Goal: Task Accomplishment & Management: Manage account settings

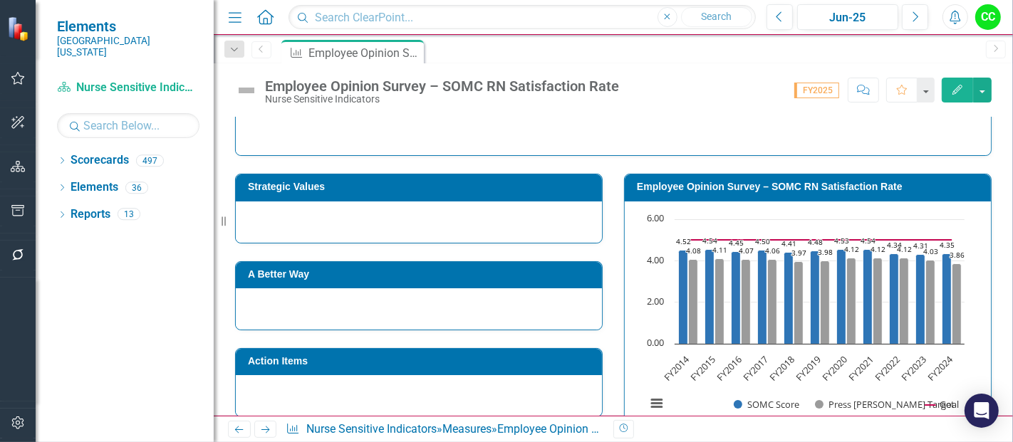
scroll to position [205, 0]
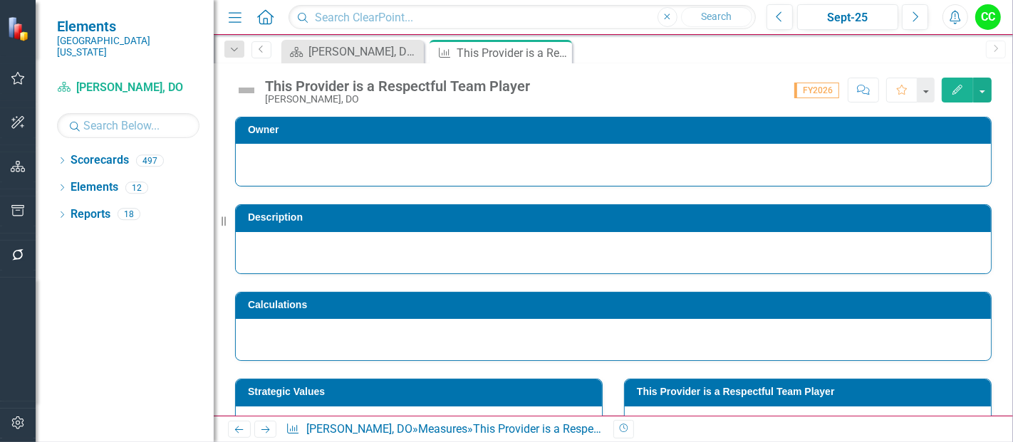
scroll to position [194, 0]
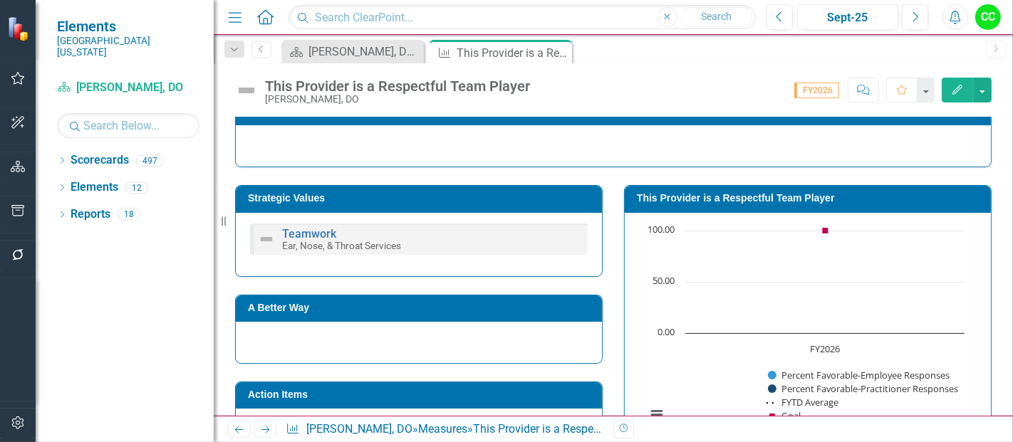
click at [848, 194] on h3 "This Provider is a Respectful Team Player" at bounding box center [810, 198] width 347 height 11
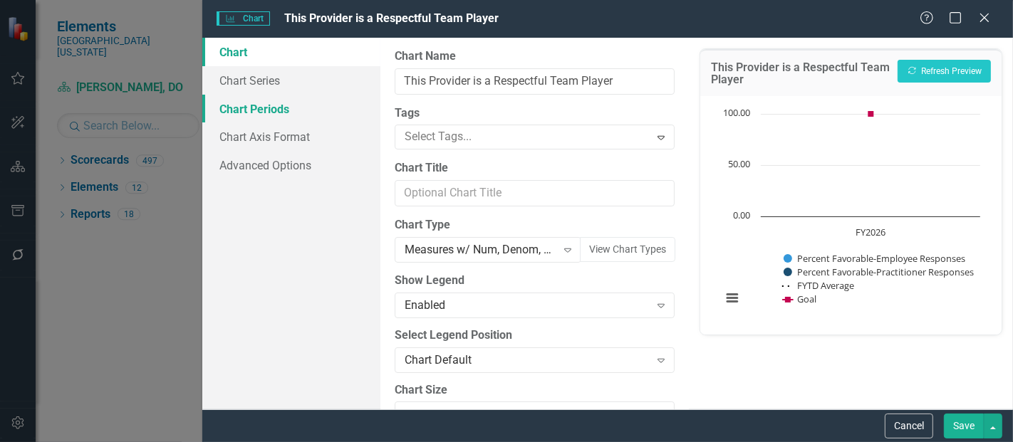
click at [272, 109] on link "Chart Periods" at bounding box center [291, 109] width 178 height 28
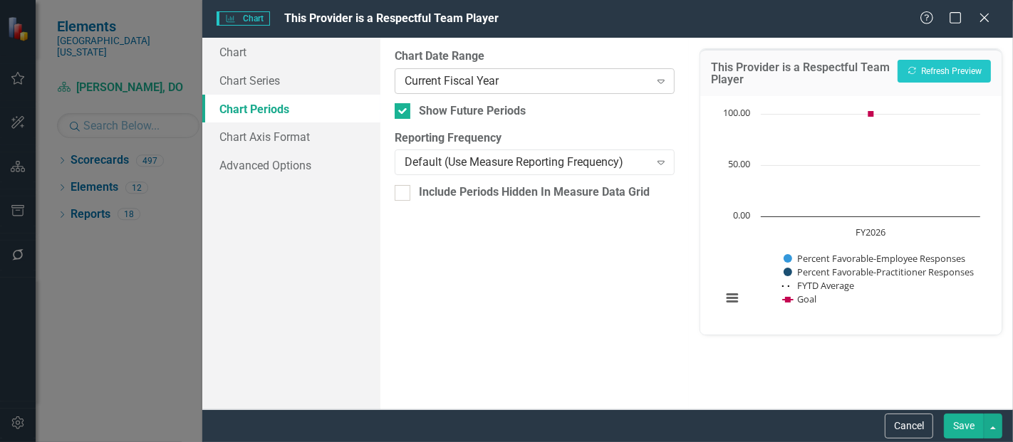
click at [479, 79] on div "Current Fiscal Year" at bounding box center [527, 81] width 244 height 16
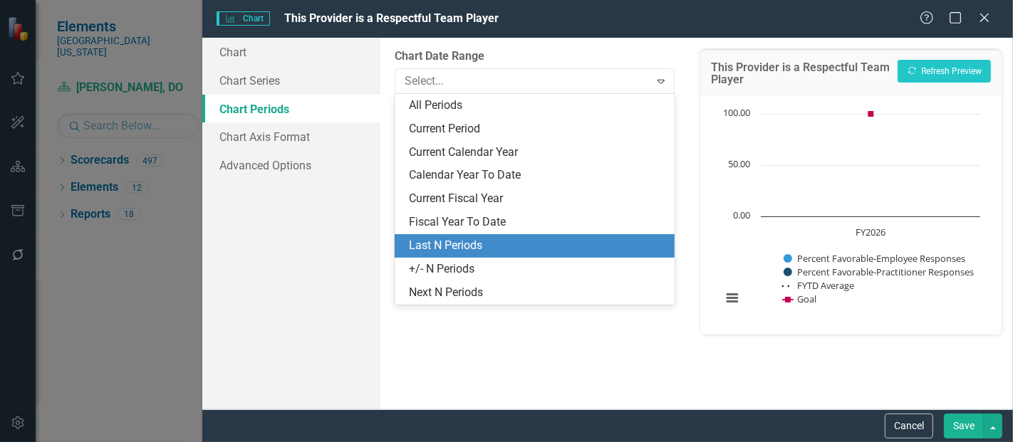
click at [462, 249] on div "Last N Periods" at bounding box center [537, 246] width 257 height 16
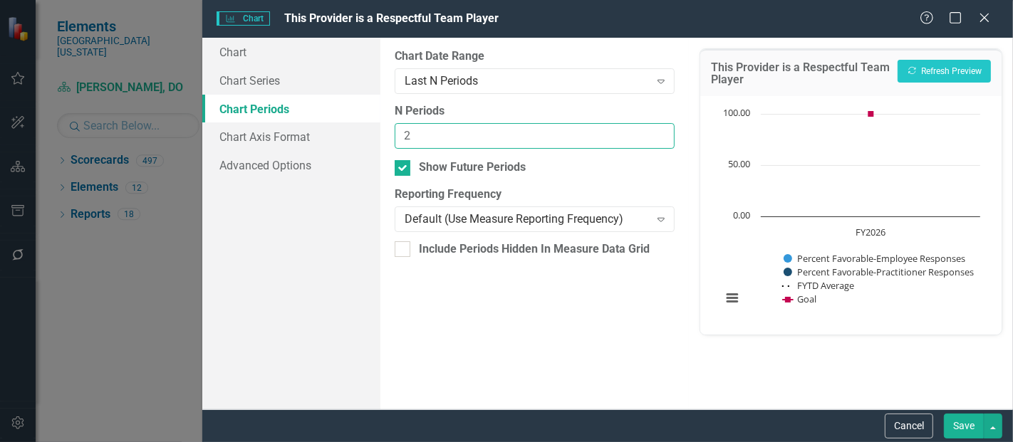
type input "2"
click at [661, 132] on input "2" at bounding box center [535, 136] width 280 height 26
click at [945, 71] on button "Recalculate Refresh Preview" at bounding box center [943, 71] width 93 height 23
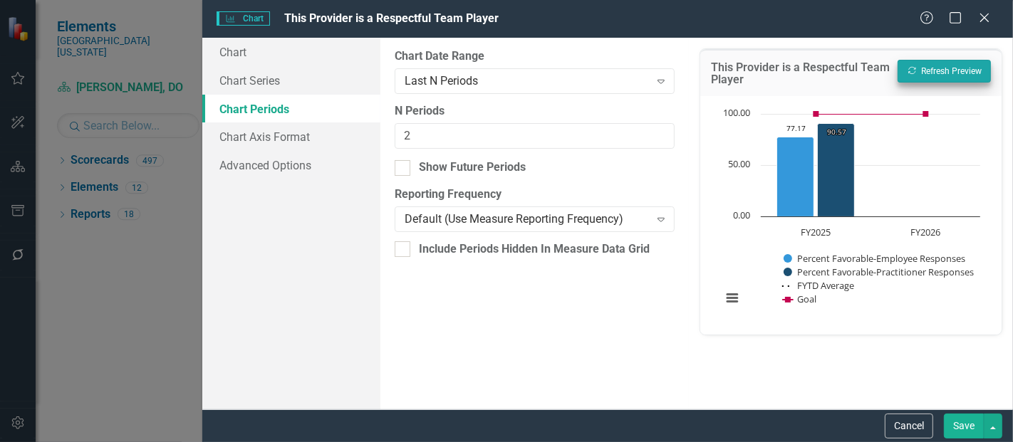
checkbox input "false"
click at [954, 434] on button "Save" at bounding box center [964, 426] width 40 height 25
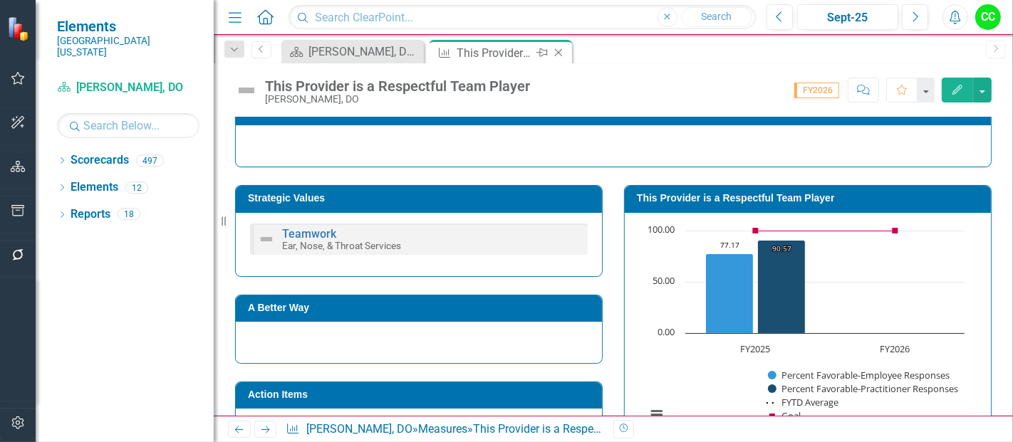
click at [557, 50] on icon "Close" at bounding box center [558, 52] width 14 height 11
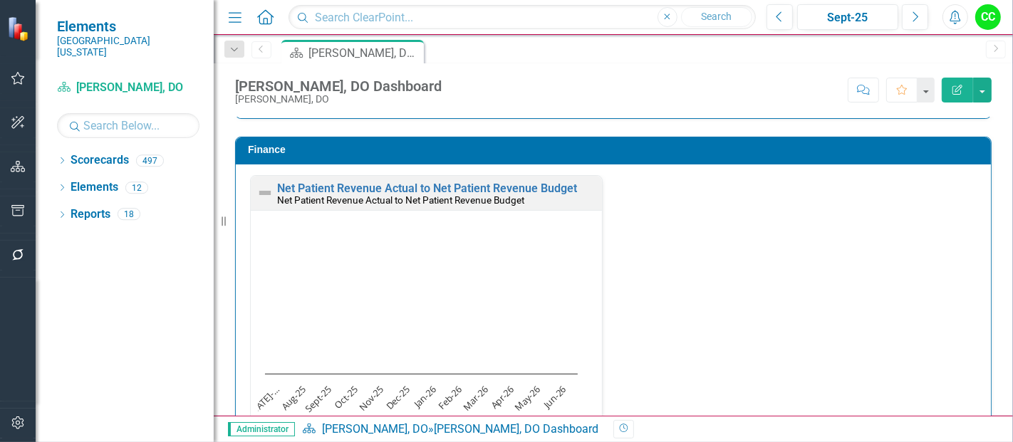
scroll to position [2226, 0]
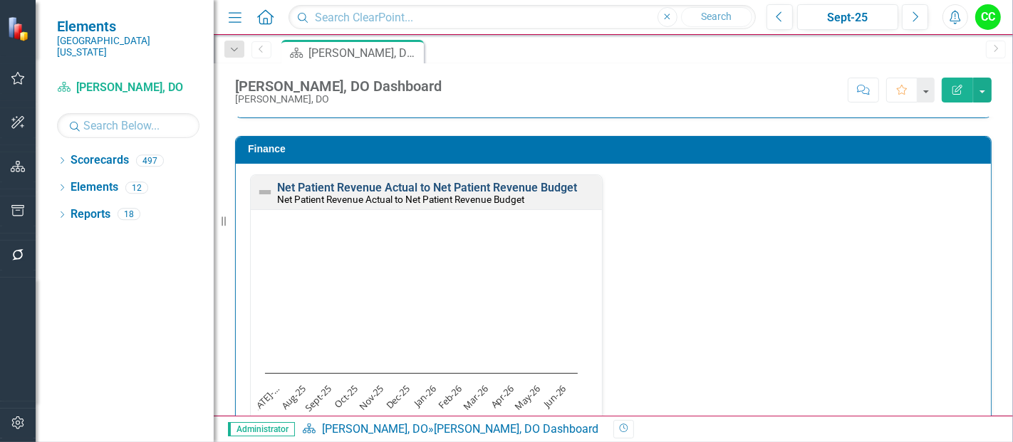
click at [533, 183] on link "Net Patient Revenue Actual to Net Patient Revenue Budget" at bounding box center [427, 188] width 300 height 14
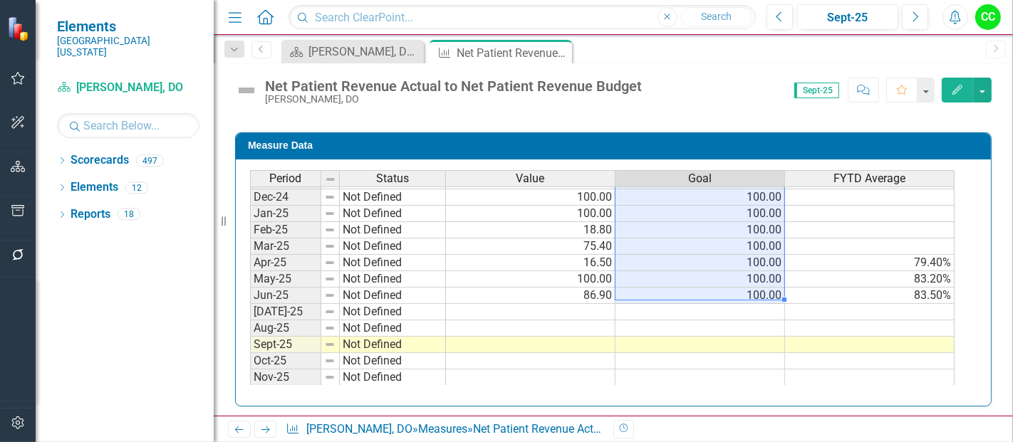
drag, startPoint x: 706, startPoint y: 197, endPoint x: 712, endPoint y: 283, distance: 87.1
click at [712, 283] on tbody "Sep-23 Not Defined Oct-23 Not Defined Nov-23 Not Defined Dec-23 Not Defined Jan…" at bounding box center [602, 197] width 704 height 509
click at [709, 304] on td at bounding box center [700, 312] width 170 height 16
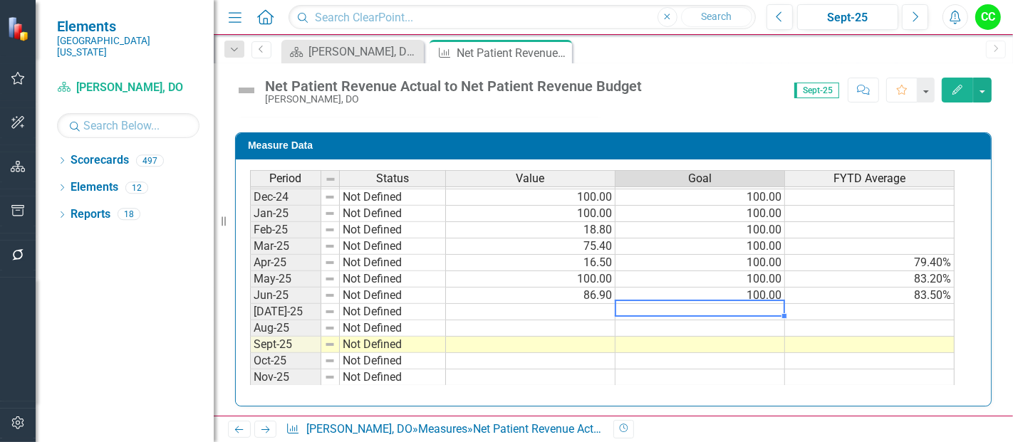
type textarea "100"
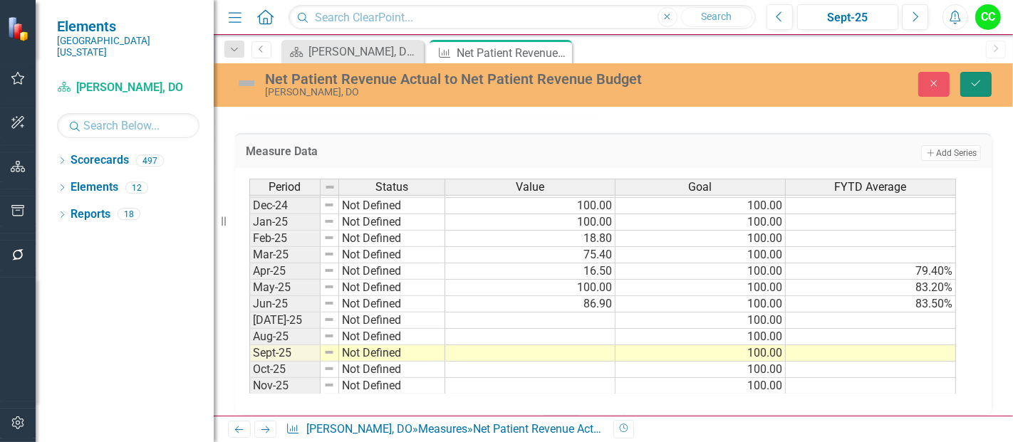
click at [971, 94] on button "Save" at bounding box center [975, 84] width 31 height 25
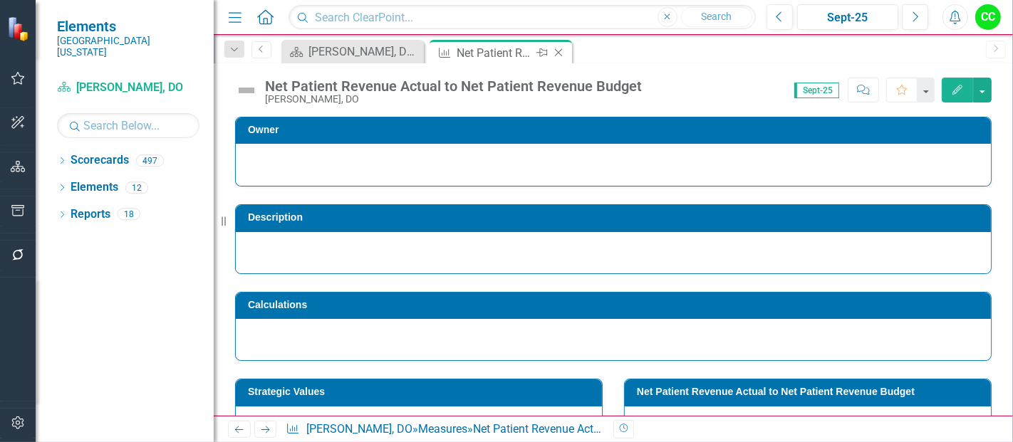
click at [558, 51] on icon at bounding box center [559, 53] width 8 height 8
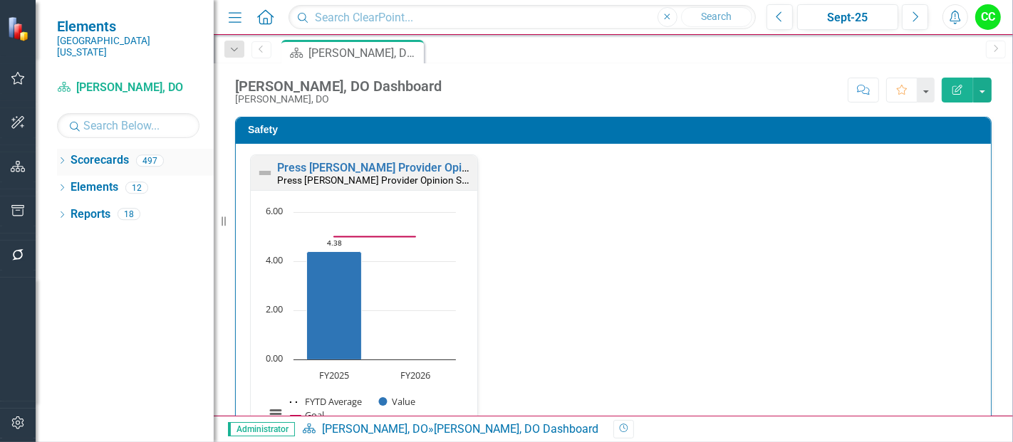
click at [60, 158] on icon "Dropdown" at bounding box center [62, 162] width 10 height 8
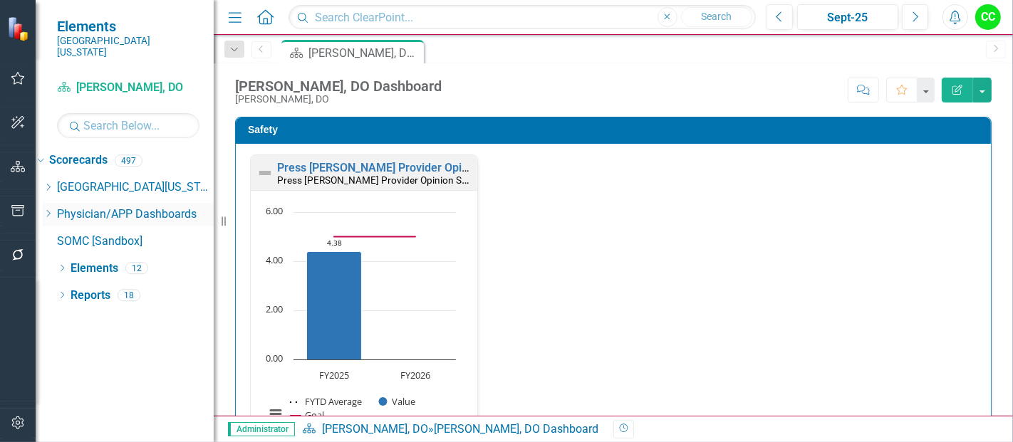
click at [53, 209] on icon "Dropdown" at bounding box center [48, 213] width 11 height 9
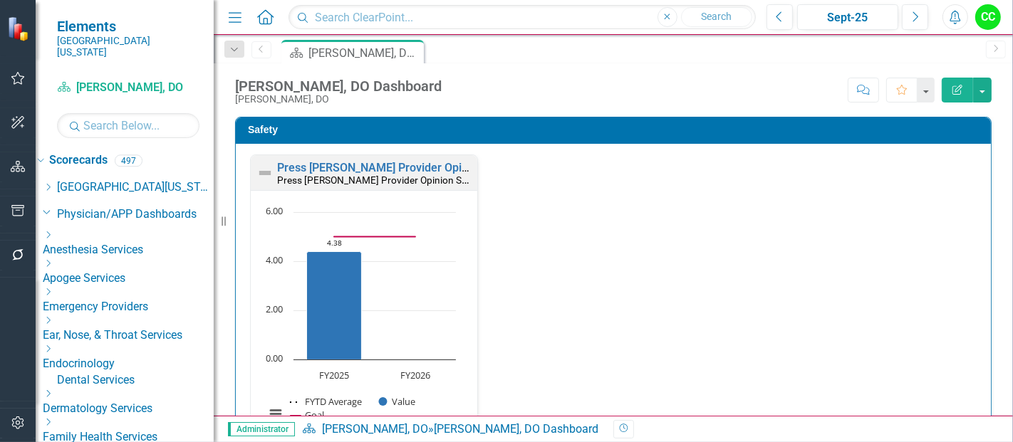
click at [53, 316] on icon "Dropdown" at bounding box center [48, 320] width 11 height 9
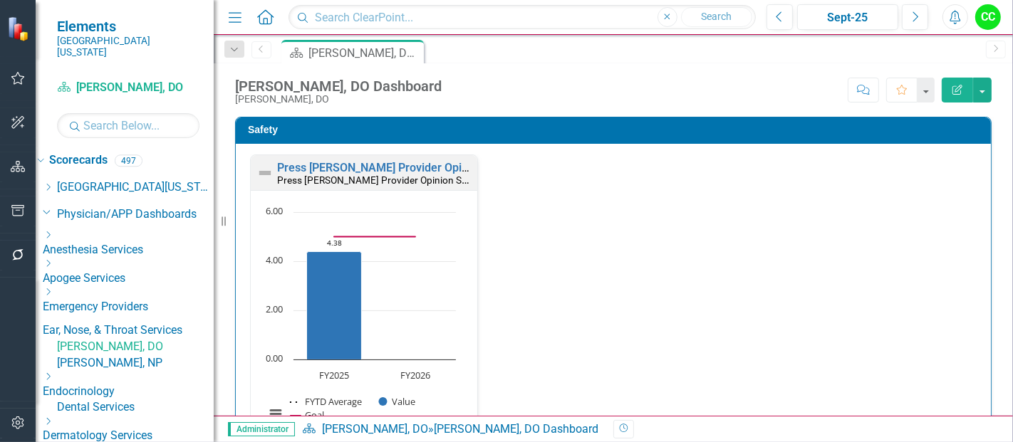
click at [143, 367] on link "[PERSON_NAME], NP" at bounding box center [135, 363] width 157 height 16
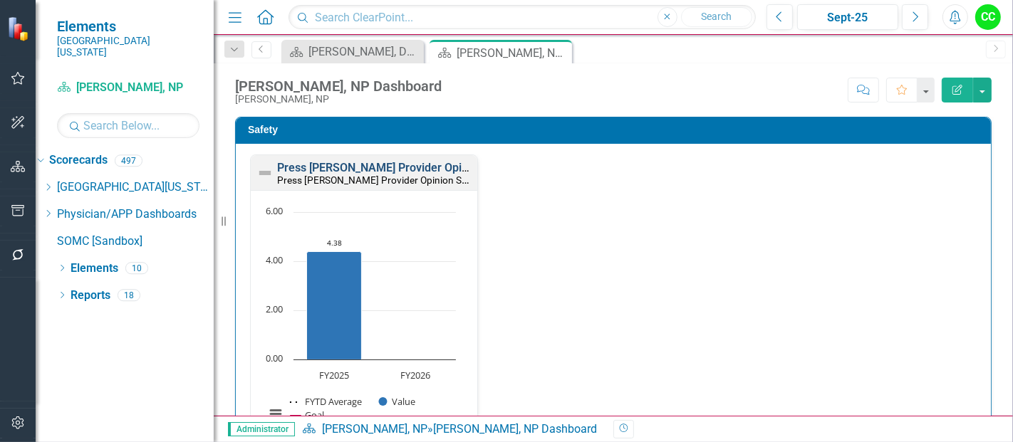
click at [340, 167] on link "Press [PERSON_NAME] Provider Opinion Survey: Safety Survey Results" at bounding box center [458, 168] width 363 height 14
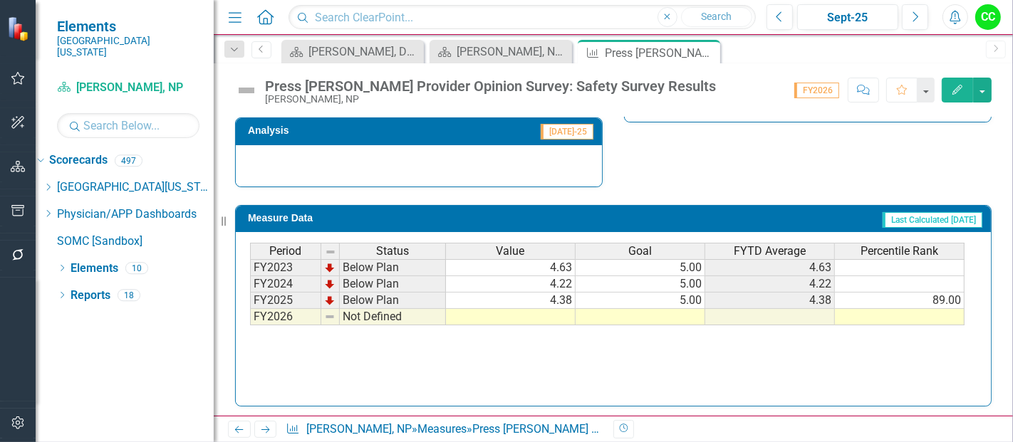
click at [665, 311] on td at bounding box center [640, 317] width 130 height 16
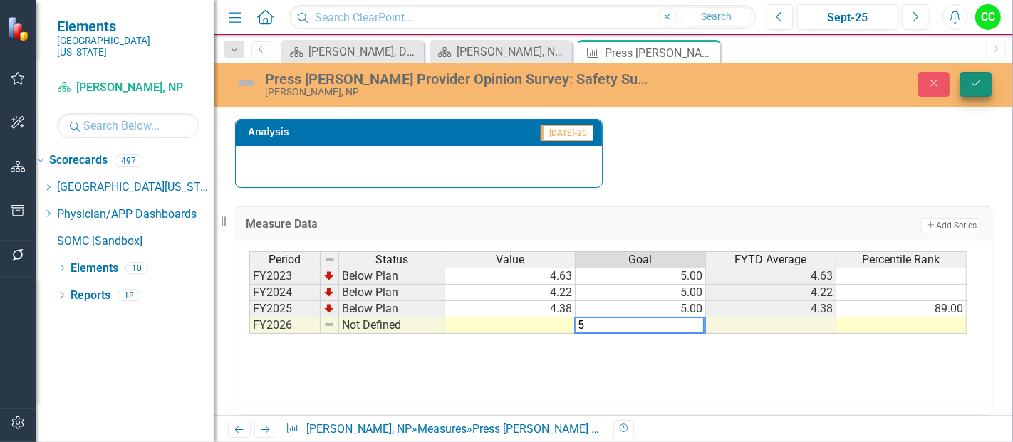
type textarea "5"
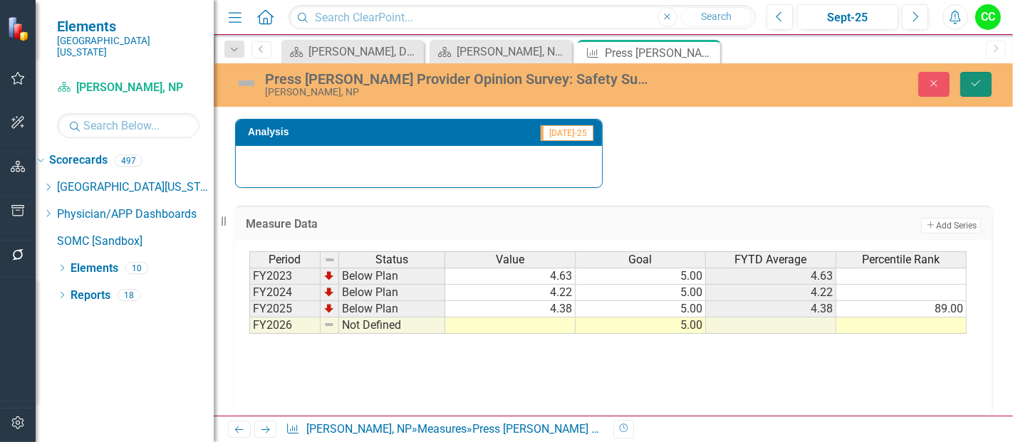
click at [971, 83] on icon "Save" at bounding box center [975, 83] width 13 height 10
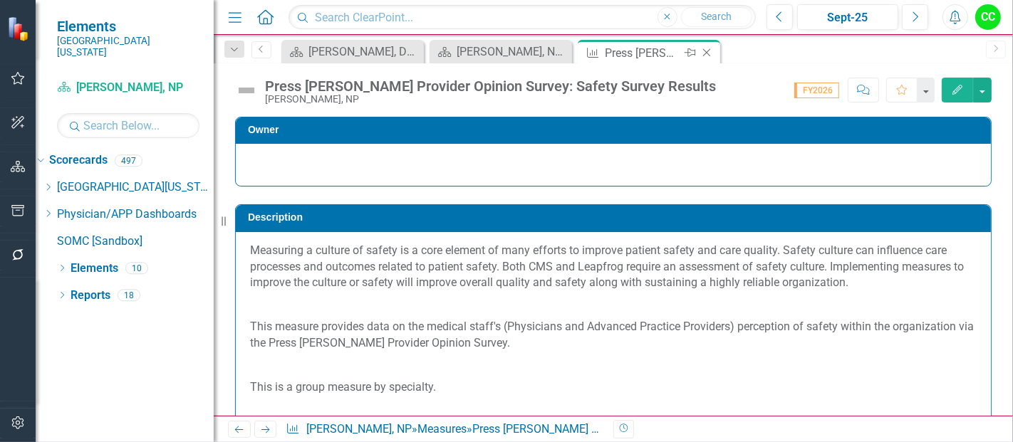
click at [704, 50] on icon at bounding box center [707, 53] width 8 height 8
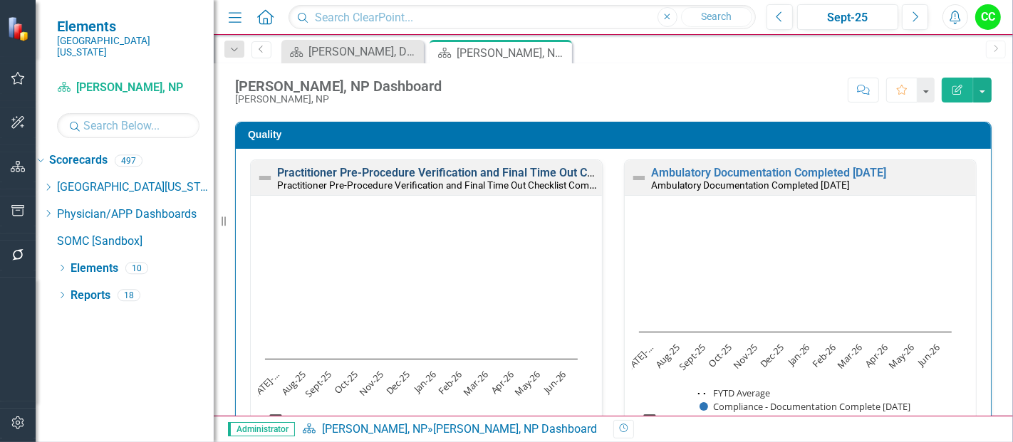
click at [511, 174] on link "Practitioner Pre-Procedure Verification and Final Time Out Checklist Completed" at bounding box center [480, 173] width 407 height 14
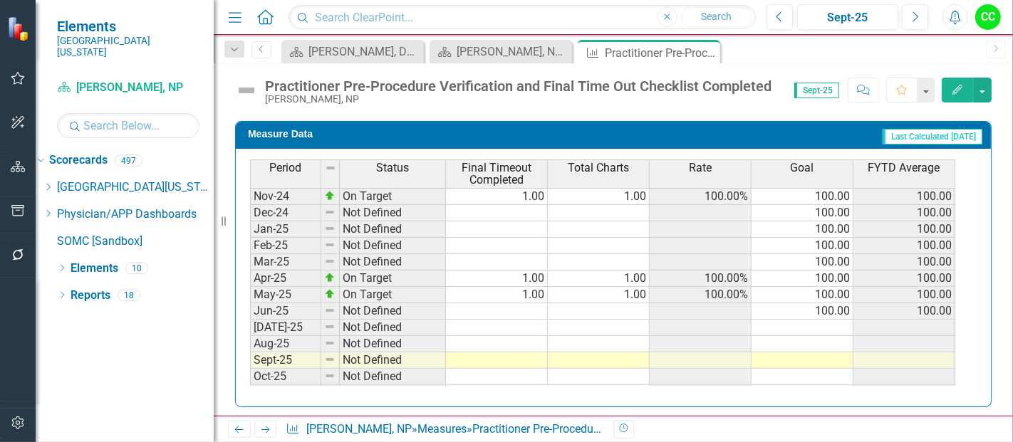
scroll to position [462, 0]
click at [835, 317] on tbody "Nov-23 Not Defined 100.00 Dec-23 Not Defined 100.00 Jan-24 Not Defined 100.00 F…" at bounding box center [602, 251] width 705 height 525
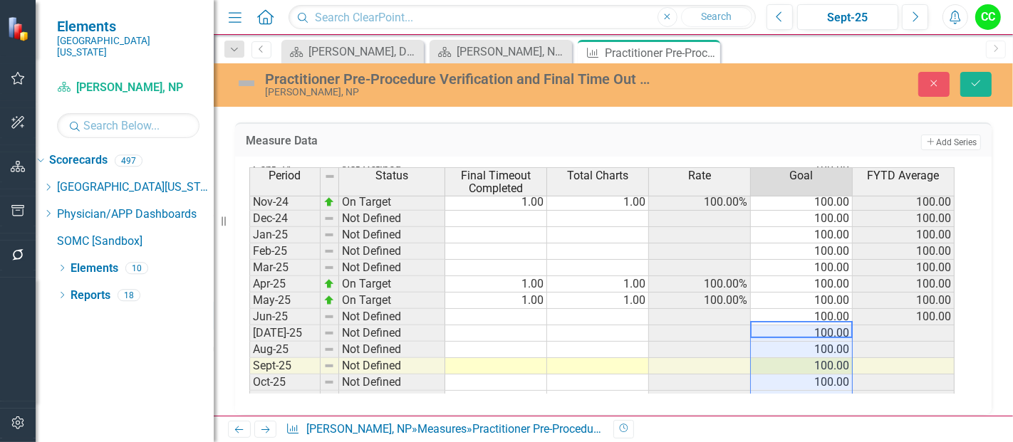
type textarea "100"
click at [979, 71] on div "Practitioner Pre-Procedure Verification and Final Time Out Checklist Completed …" at bounding box center [613, 84] width 799 height 27
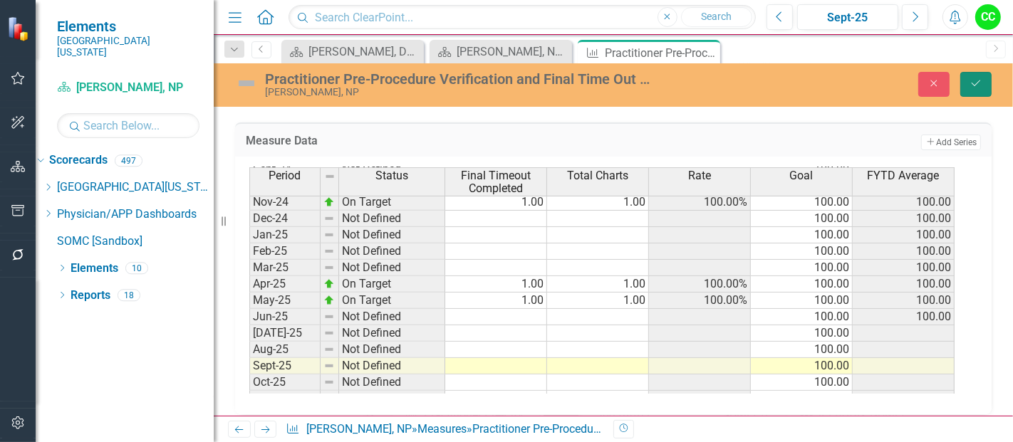
click at [972, 92] on button "Save" at bounding box center [975, 84] width 31 height 25
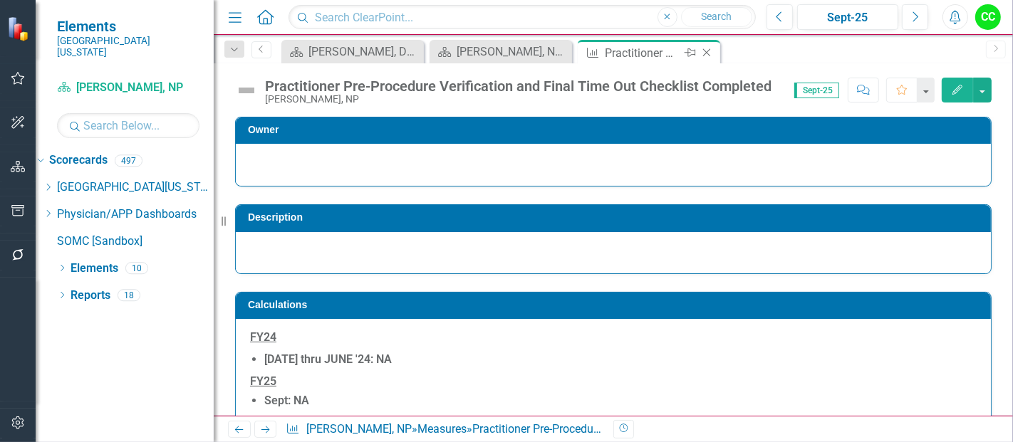
click at [707, 56] on icon "Close" at bounding box center [706, 52] width 14 height 11
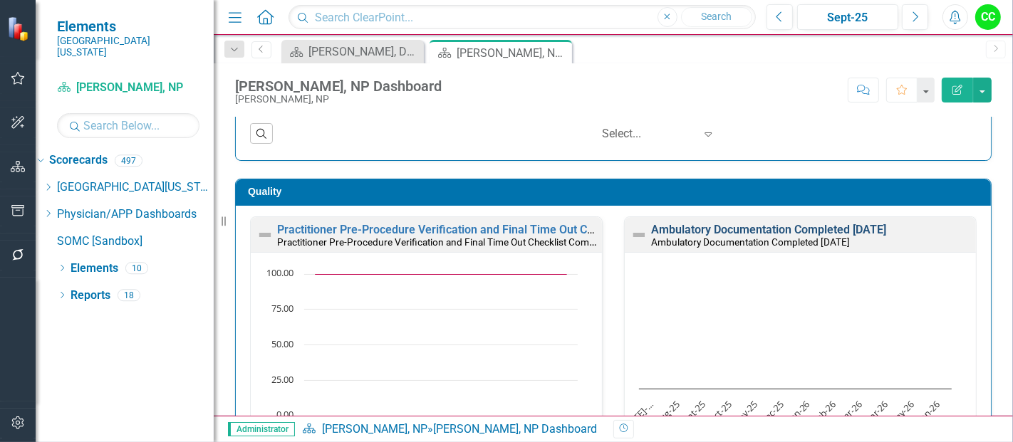
scroll to position [398, 0]
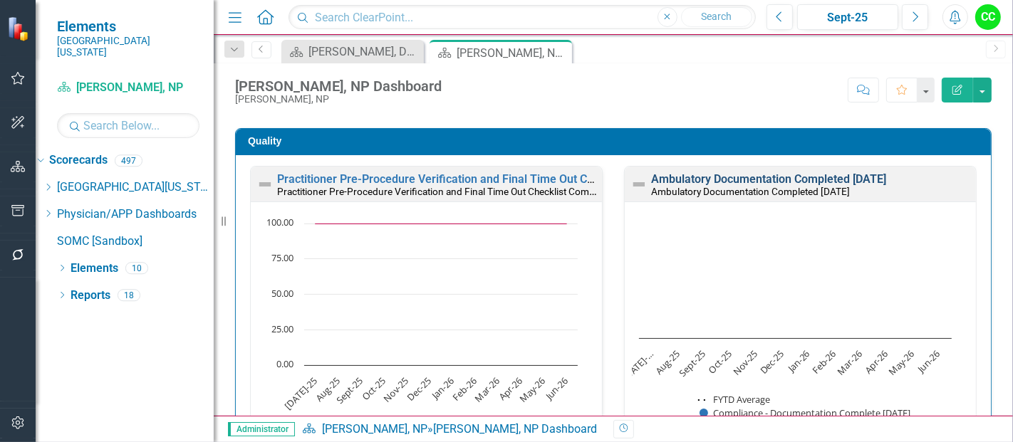
click at [771, 181] on link "Ambulatory Documentation Completed [DATE]" at bounding box center [768, 179] width 235 height 14
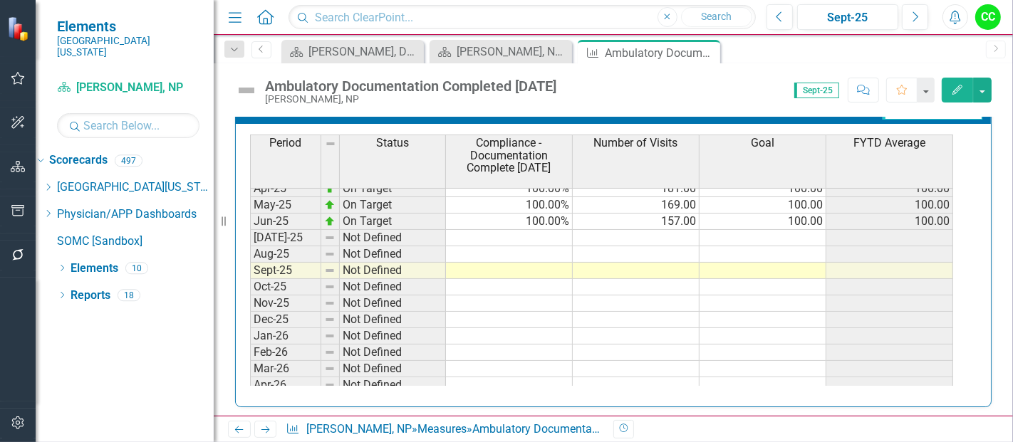
scroll to position [549, 0]
click at [250, 237] on div "Period Status Compliance - Documentation Complete Within 10 Days Number of Visi…" at bounding box center [250, 177] width 0 height 497
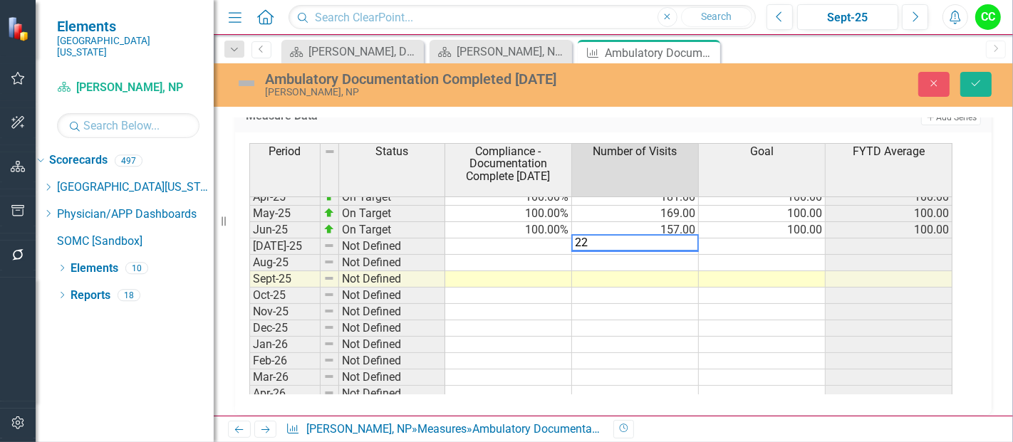
type textarea "220"
type textarea "172"
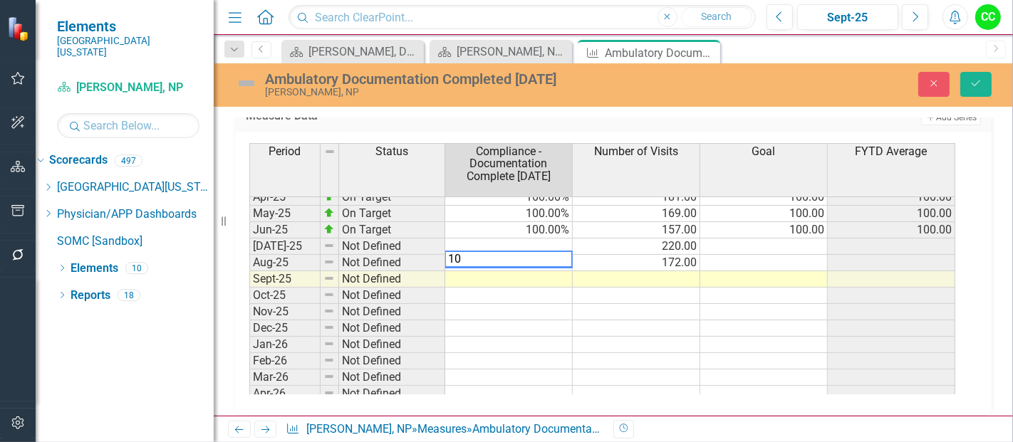
type textarea "100"
type textarea "1"
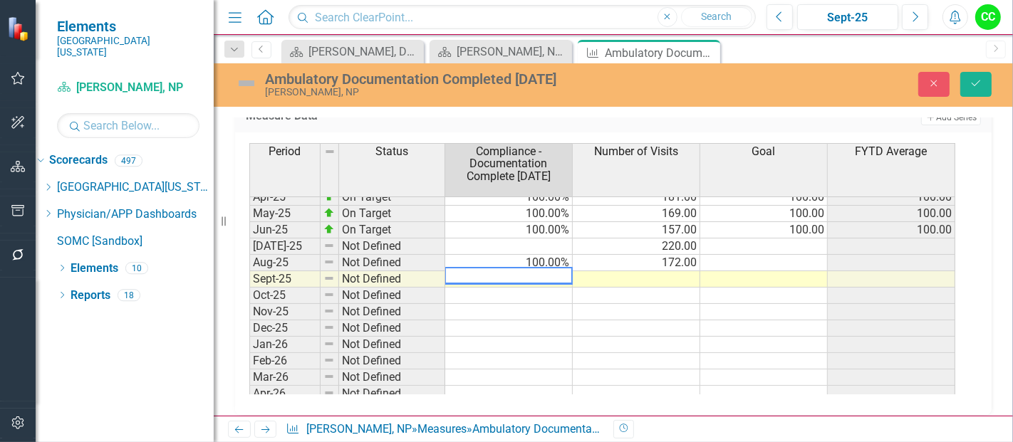
click at [545, 243] on td at bounding box center [508, 247] width 127 height 16
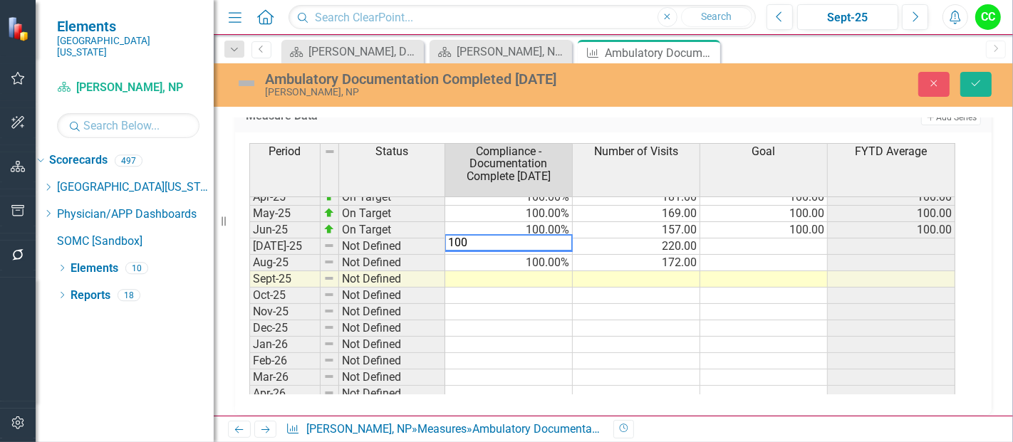
type textarea "100"
click at [778, 239] on td at bounding box center [763, 247] width 127 height 16
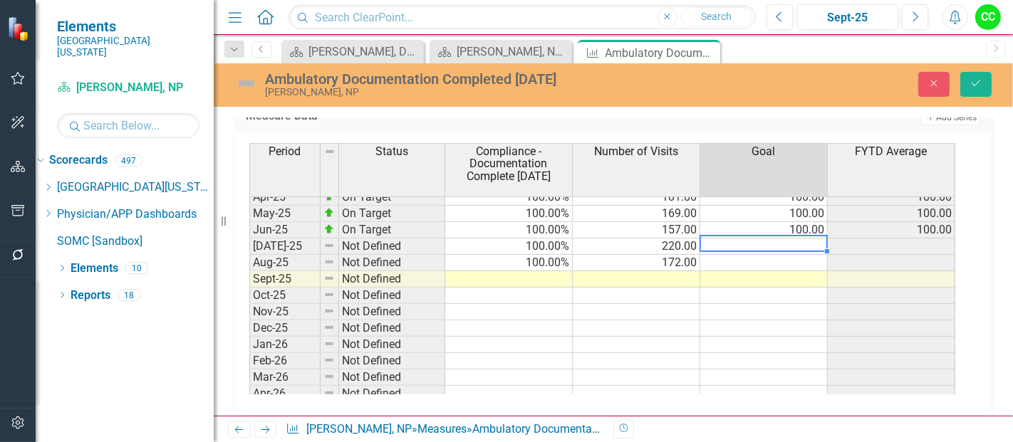
type textarea "100"
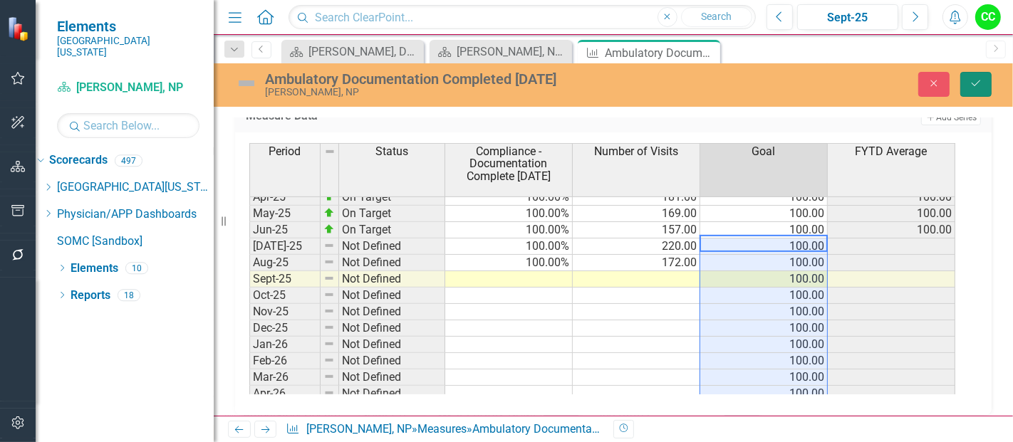
click at [983, 88] on button "Save" at bounding box center [975, 84] width 31 height 25
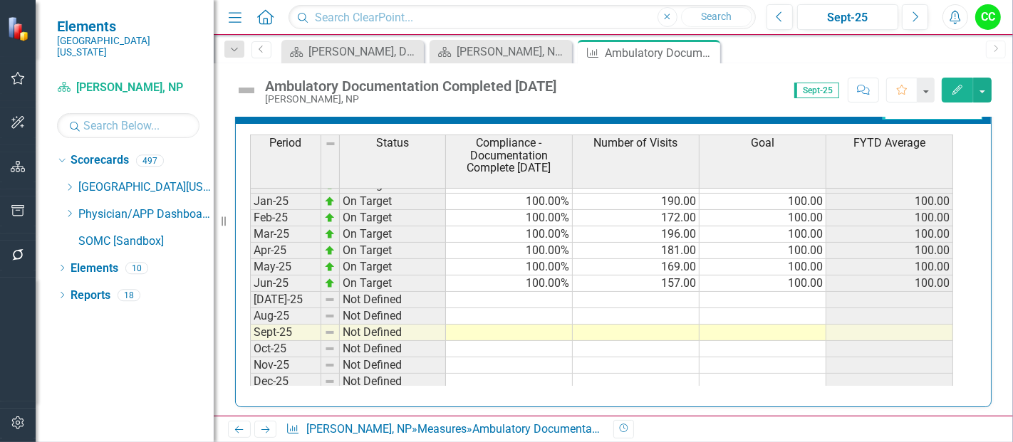
click at [754, 290] on tbody "Oct-23 On Target 100.00% 216.00 100.00 100.00 Nov-23 On Target 100.00% 187.00 1…" at bounding box center [601, 201] width 703 height 509
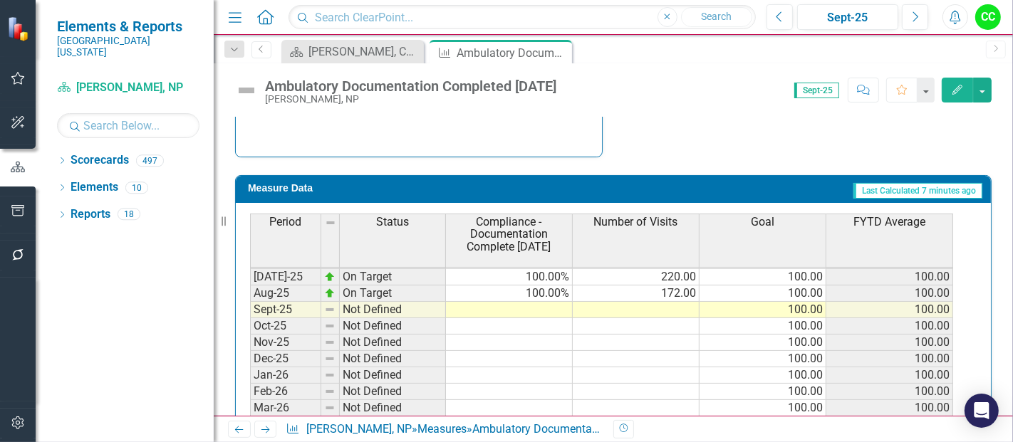
scroll to position [607, 0]
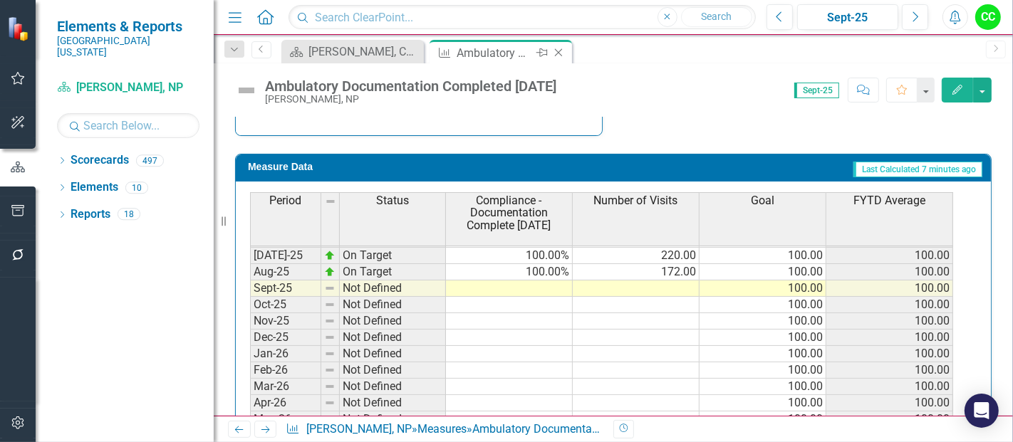
click at [558, 48] on icon "Close" at bounding box center [558, 52] width 14 height 11
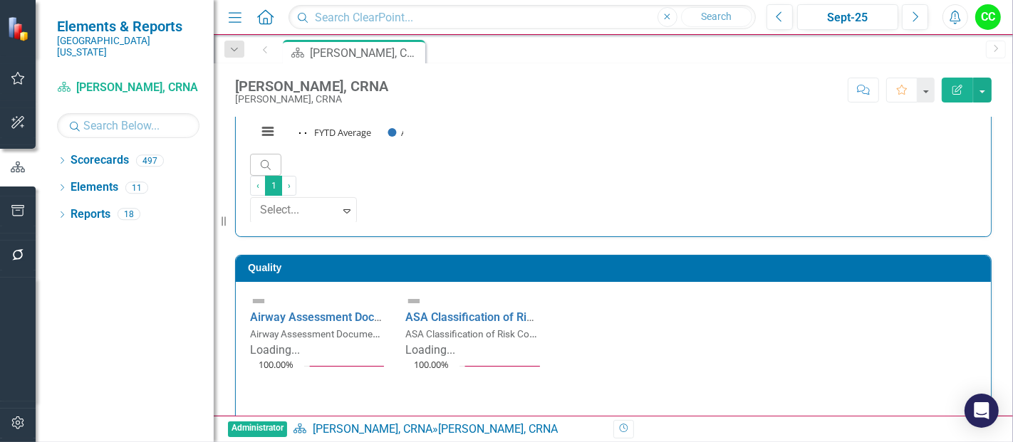
scroll to position [215, 0]
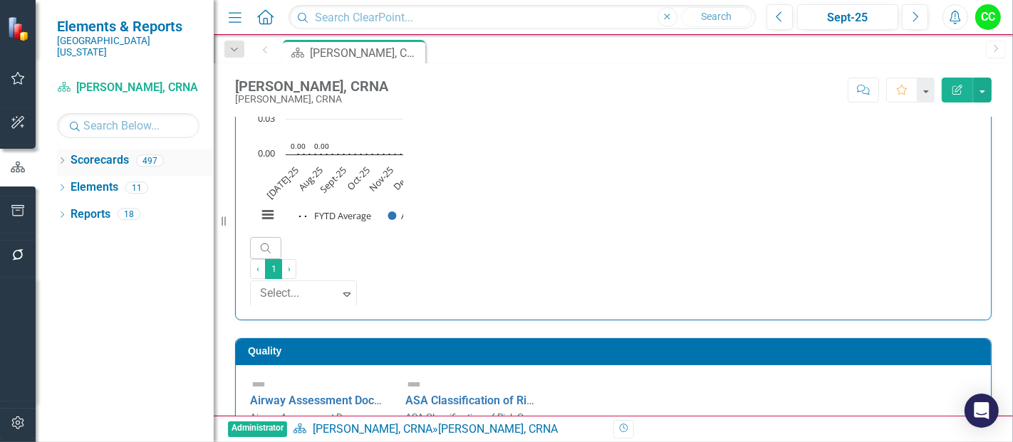
click at [60, 158] on icon "Dropdown" at bounding box center [62, 162] width 10 height 8
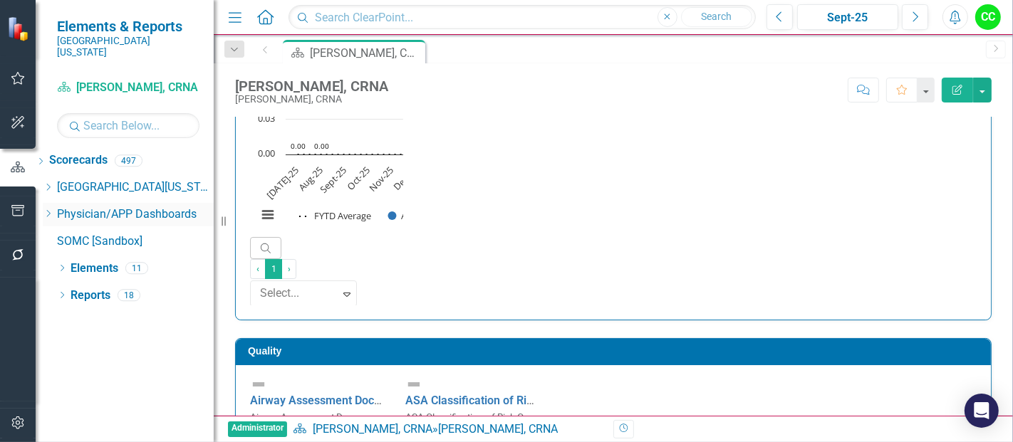
click at [53, 209] on icon "Dropdown" at bounding box center [48, 213] width 11 height 9
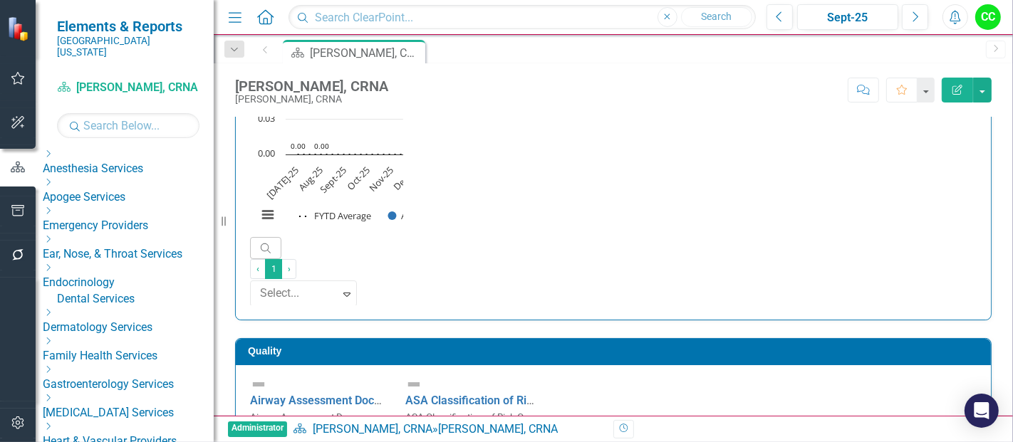
scroll to position [91, 0]
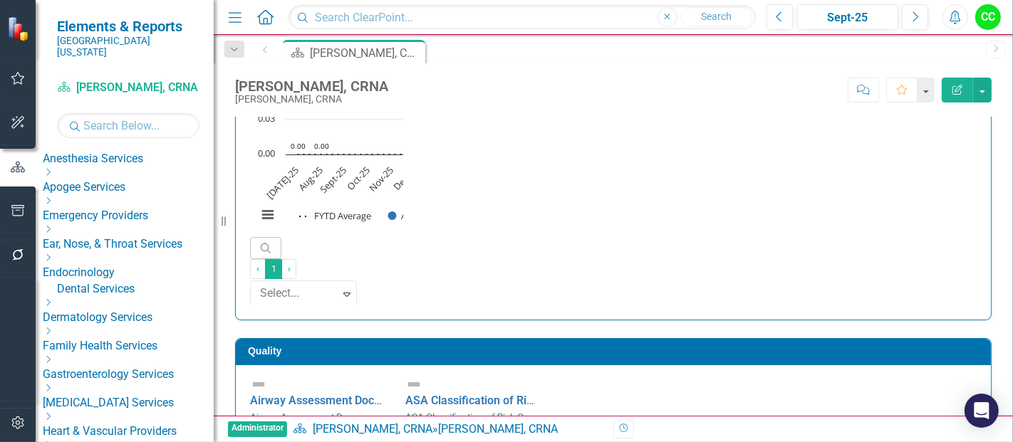
click at [53, 225] on icon "Dropdown" at bounding box center [48, 229] width 11 height 9
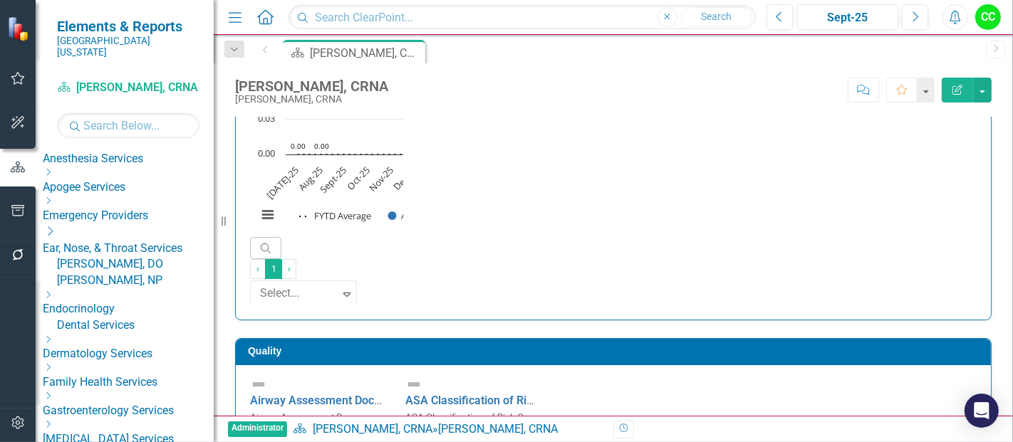
click at [118, 279] on link "[PERSON_NAME], NP" at bounding box center [135, 281] width 157 height 16
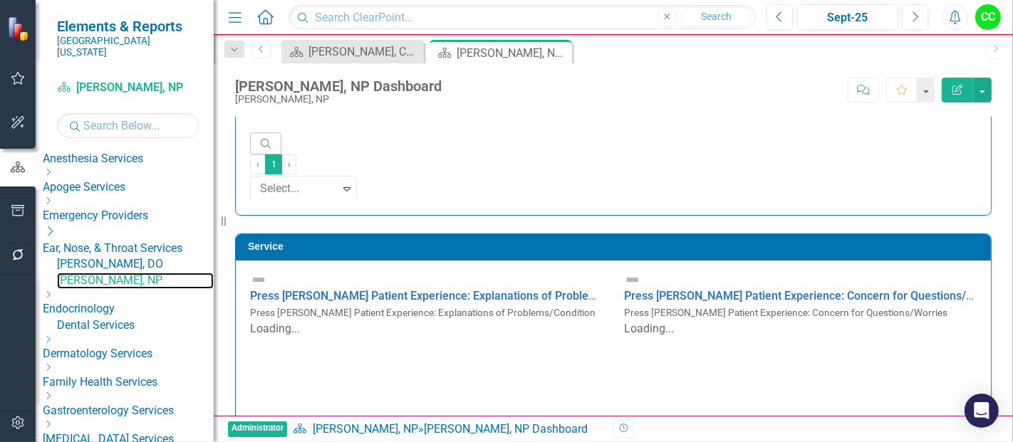
scroll to position [758, 0]
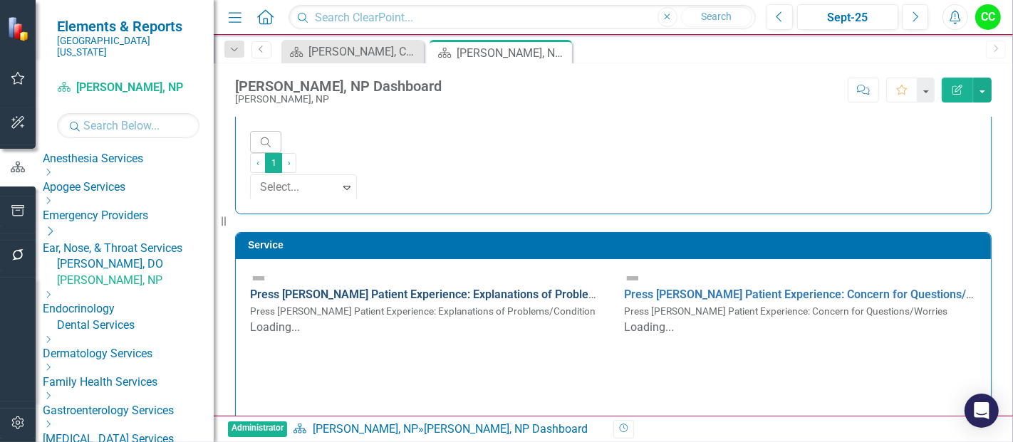
click at [518, 288] on link "Press [PERSON_NAME] Patient Experience: Explanations of Problems/Condition" at bounding box center [453, 295] width 407 height 14
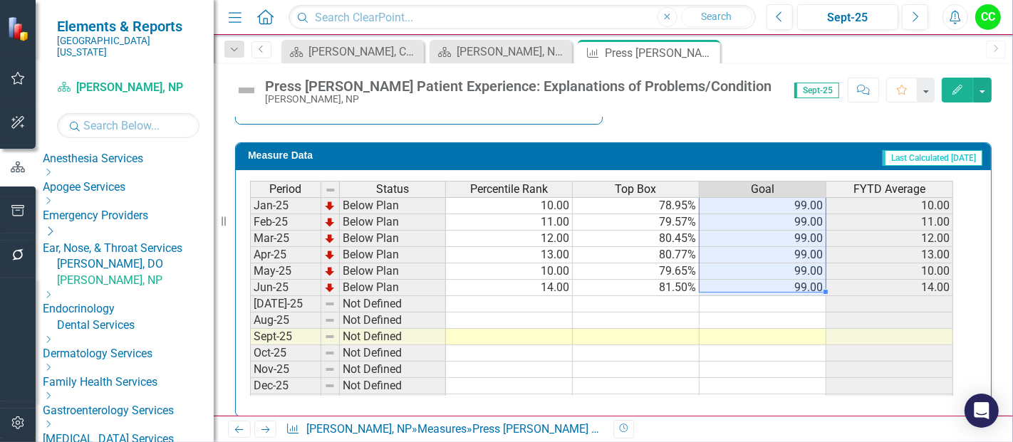
drag, startPoint x: 808, startPoint y: 199, endPoint x: 803, endPoint y: 268, distance: 69.3
click at [803, 268] on tbody "Sep-23 Below Plan 18.00 80.95% 99.00 18.00 Oct-23 Below Plan 17.00 80.71% 99.00…" at bounding box center [601, 189] width 703 height 509
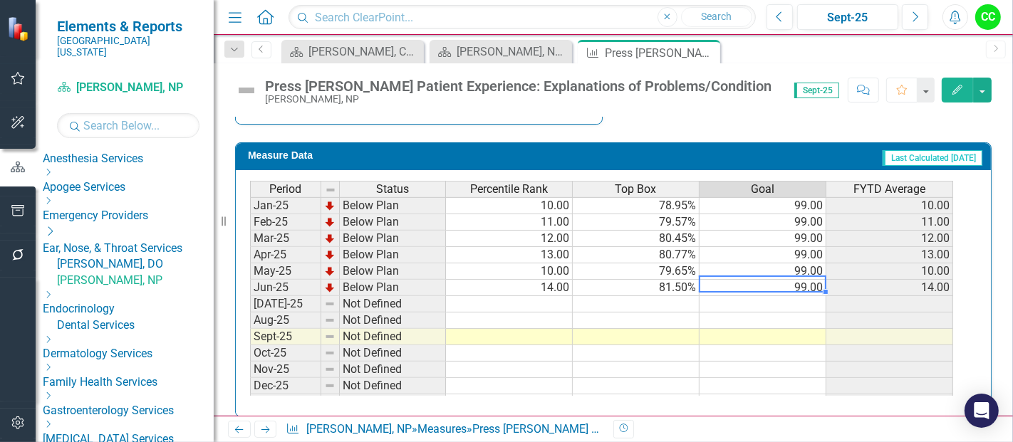
click at [803, 280] on td "99.00" at bounding box center [762, 288] width 127 height 16
click at [782, 296] on td at bounding box center [762, 304] width 127 height 16
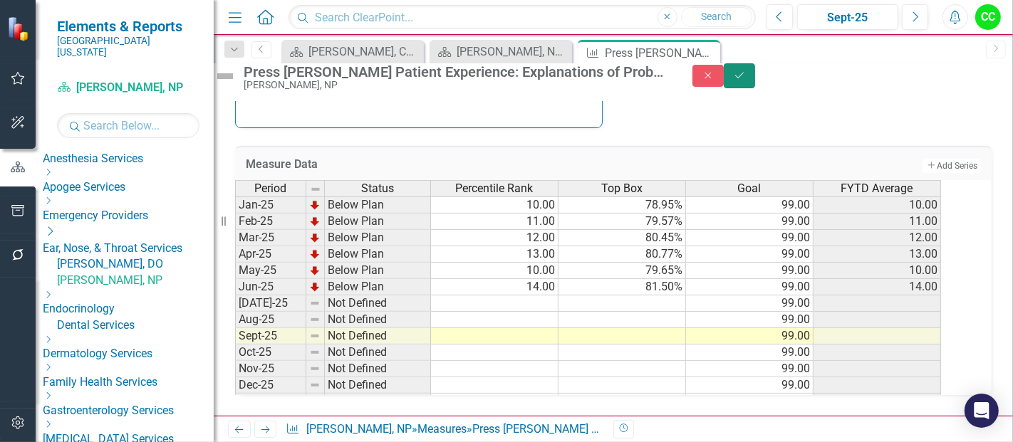
click at [755, 88] on button "Save" at bounding box center [739, 75] width 31 height 25
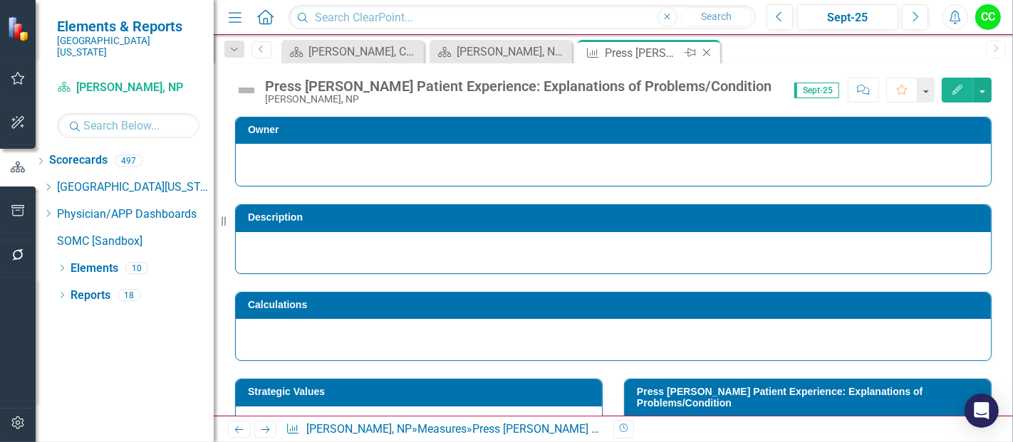
click at [708, 53] on icon at bounding box center [707, 53] width 8 height 8
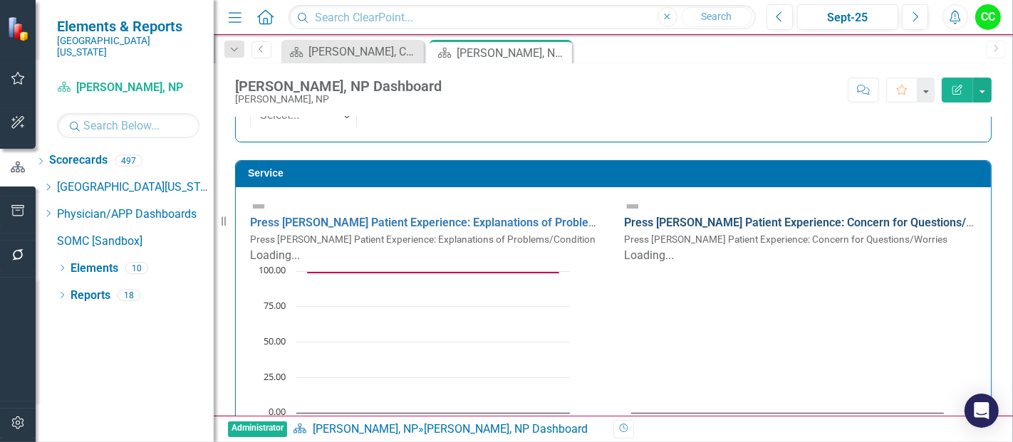
click at [796, 216] on link "Press [PERSON_NAME] Patient Experience: Concern for Questions/Worries" at bounding box center [815, 223] width 382 height 14
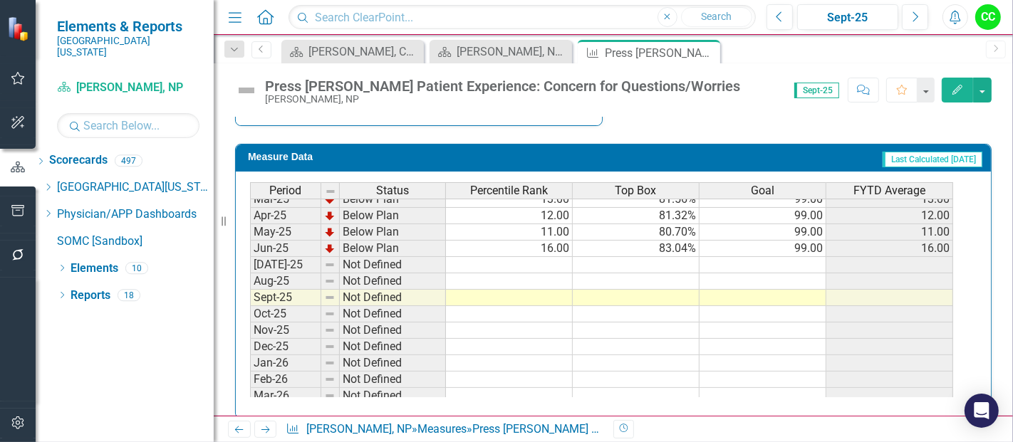
click at [798, 257] on td at bounding box center [762, 265] width 127 height 16
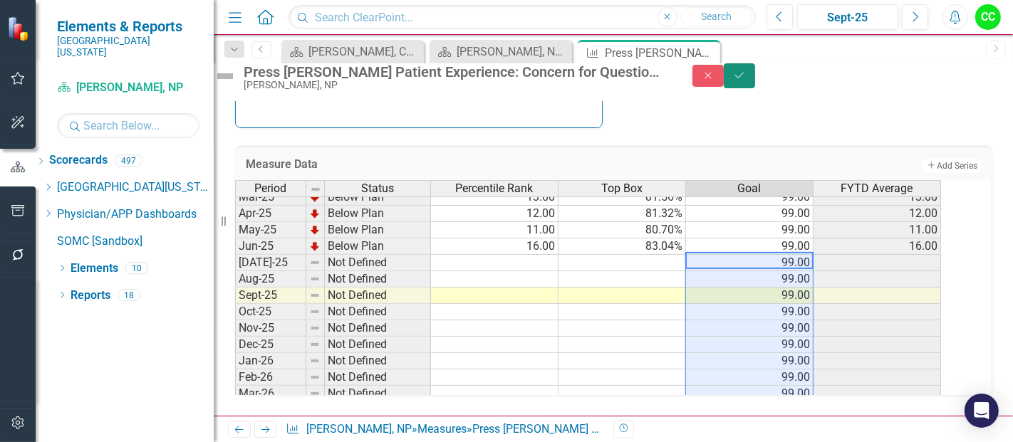
click at [746, 80] on icon "Save" at bounding box center [739, 76] width 13 height 10
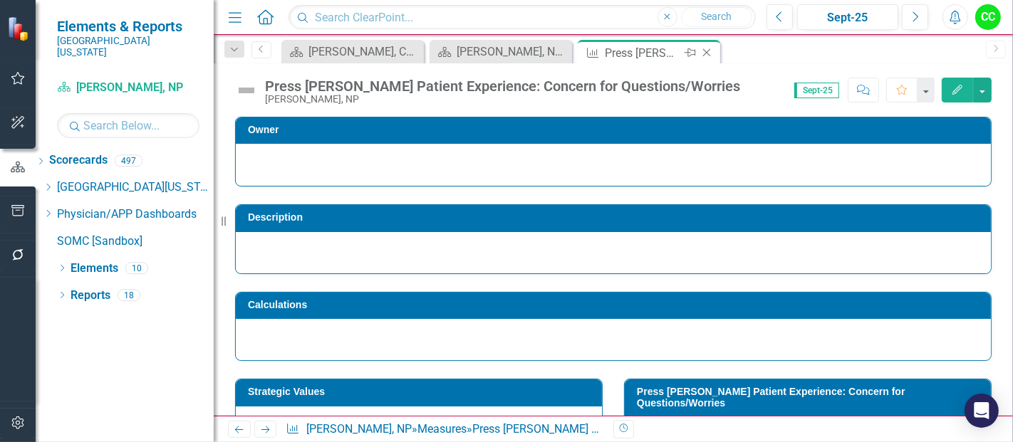
click at [708, 51] on icon "Close" at bounding box center [706, 52] width 14 height 11
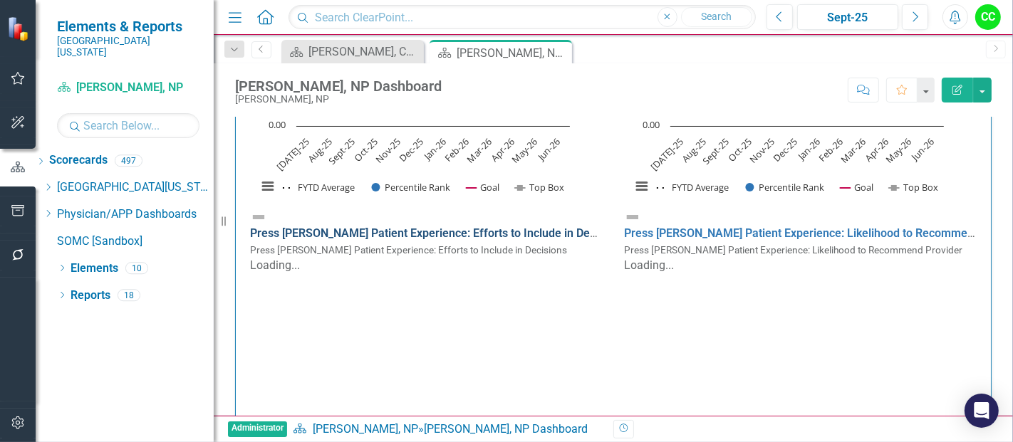
click at [531, 226] on link "Press [PERSON_NAME] Patient Experience: Efforts to Include in Decisions" at bounding box center [437, 233] width 375 height 14
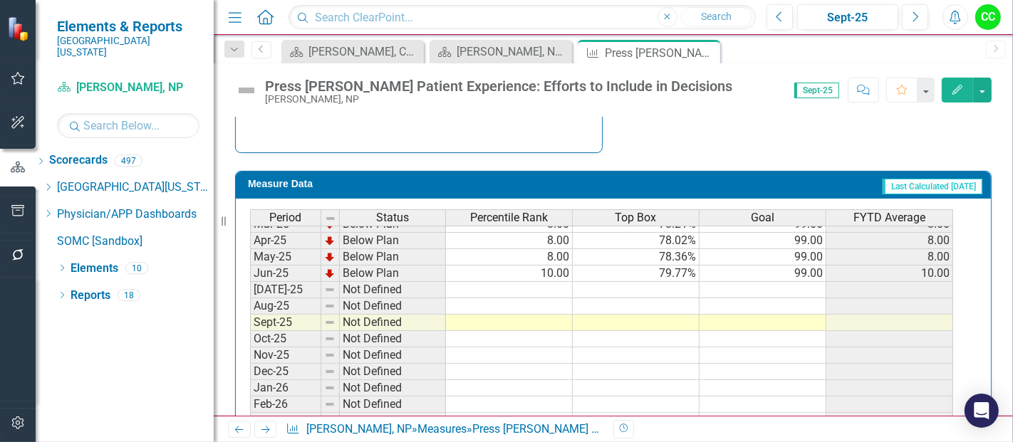
click at [808, 276] on tbody "Dec-23 Below Plan 21.00 81.94% 99.00 21.00 Jan-24 Below Plan 16.00 80.49% 99.00…" at bounding box center [601, 224] width 703 height 509
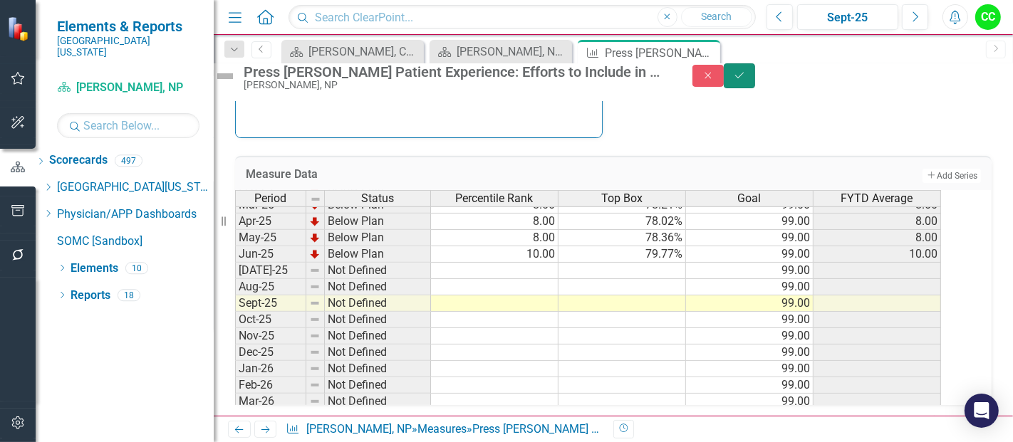
click at [755, 87] on button "Save" at bounding box center [739, 75] width 31 height 25
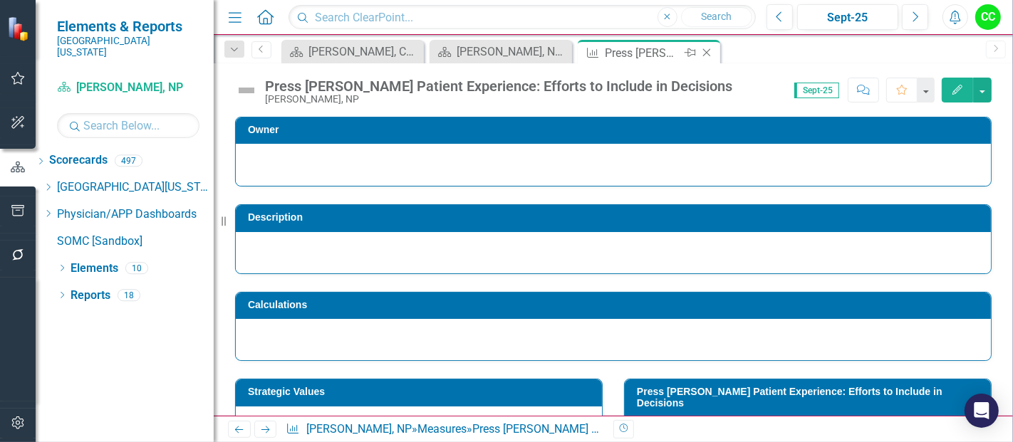
click at [707, 51] on icon at bounding box center [707, 53] width 8 height 8
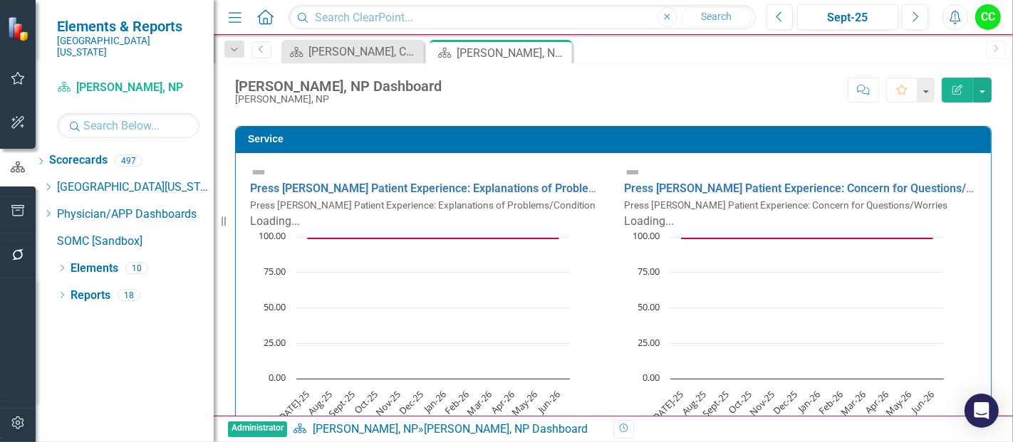
scroll to position [1147, 0]
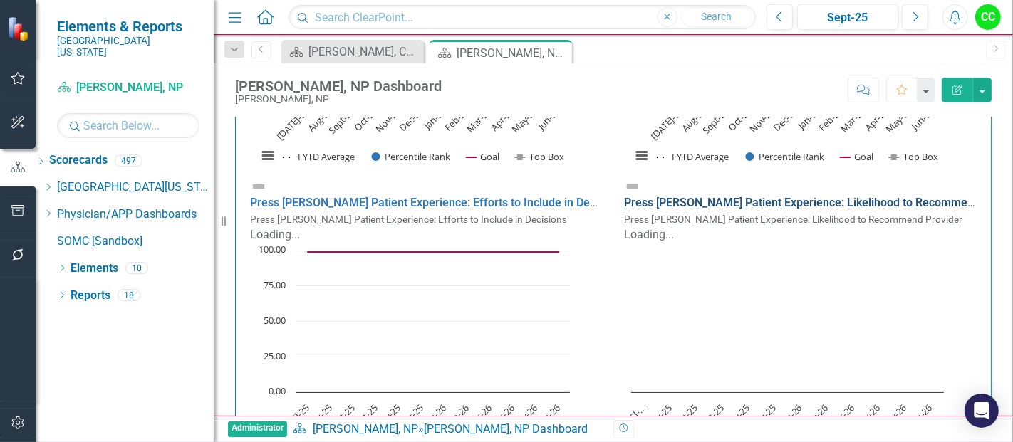
click at [842, 196] on link "Press [PERSON_NAME] Patient Experience: Likelihood to Recommend Provider" at bounding box center [825, 203] width 402 height 14
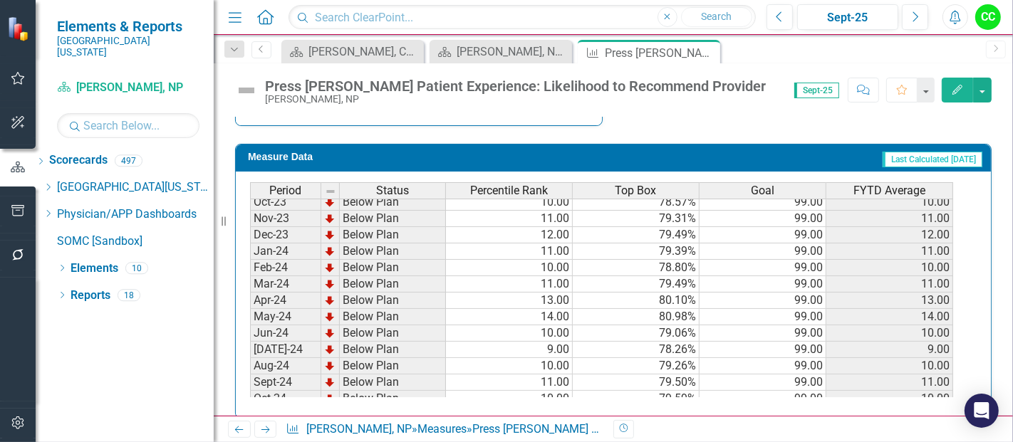
scroll to position [464, 0]
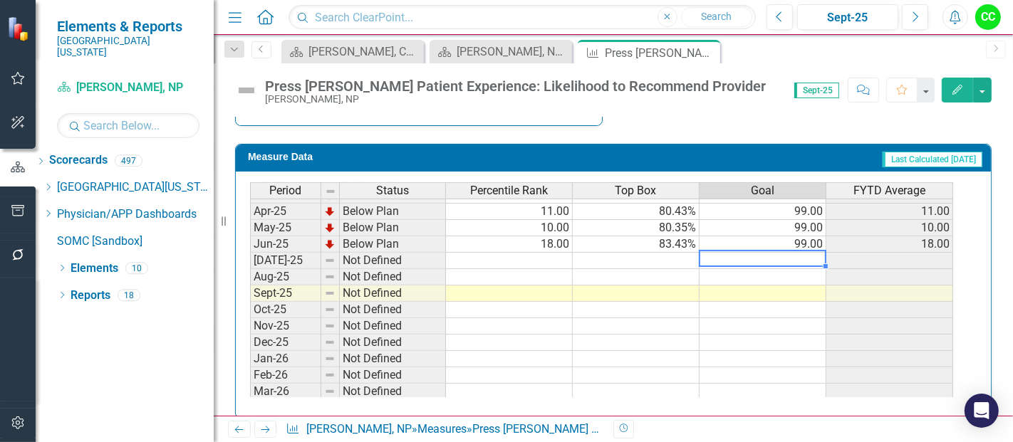
click at [792, 241] on tbody "Apr-24 Below Plan 13.00 80.10% 99.00 13.00 May-24 Below Plan 14.00 80.98% 99.00…" at bounding box center [601, 227] width 703 height 443
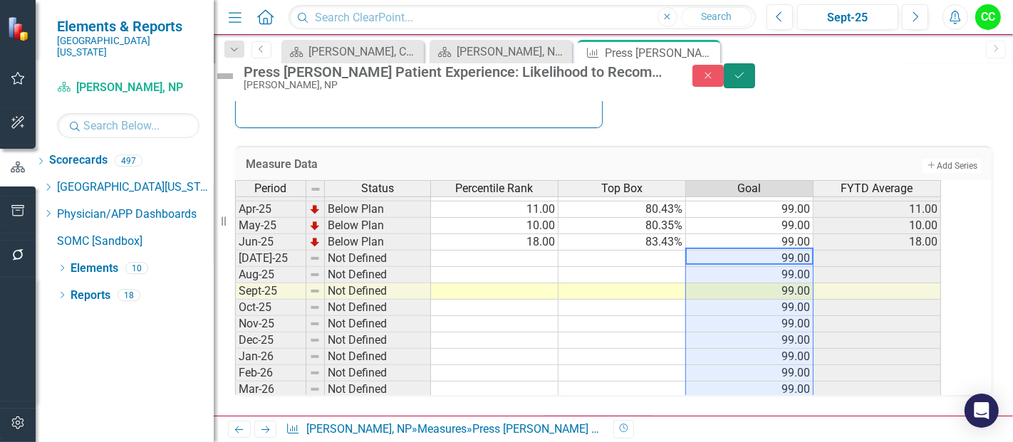
click at [755, 76] on button "Save" at bounding box center [739, 75] width 31 height 25
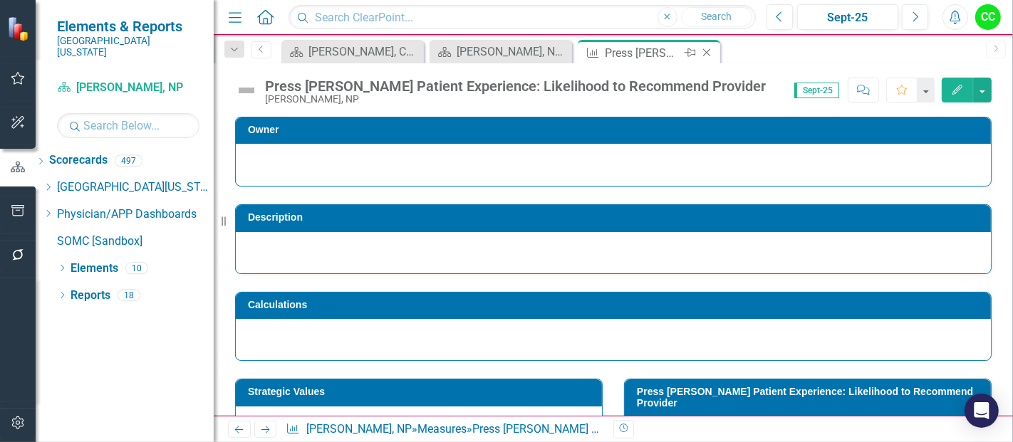
click at [709, 51] on icon "Close" at bounding box center [706, 52] width 14 height 11
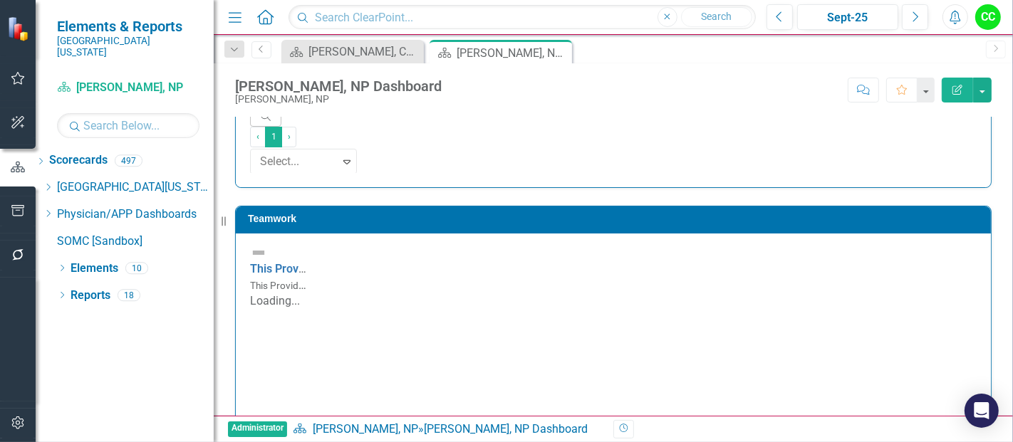
scroll to position [1347, 0]
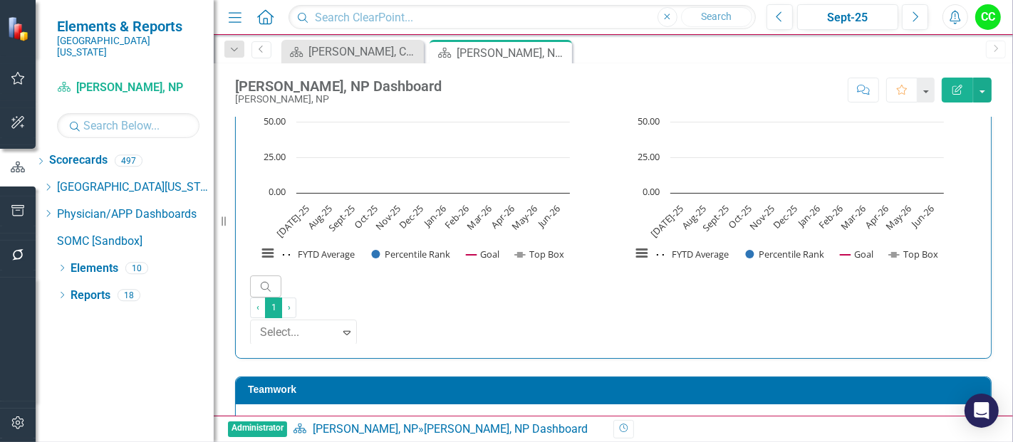
click at [399, 433] on link "This Provider is a Respectful Team Player" at bounding box center [357, 440] width 214 height 14
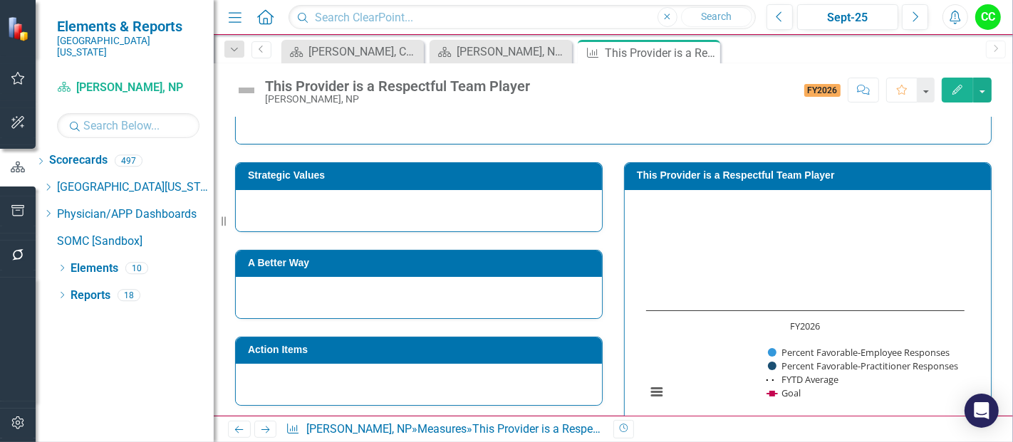
scroll to position [218, 0]
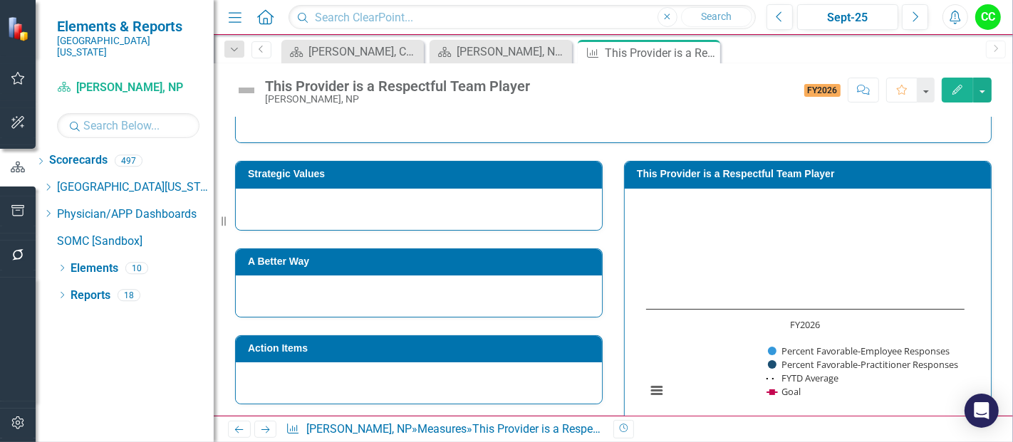
click at [780, 171] on h3 "This Provider is a Respectful Team Player" at bounding box center [810, 174] width 347 height 11
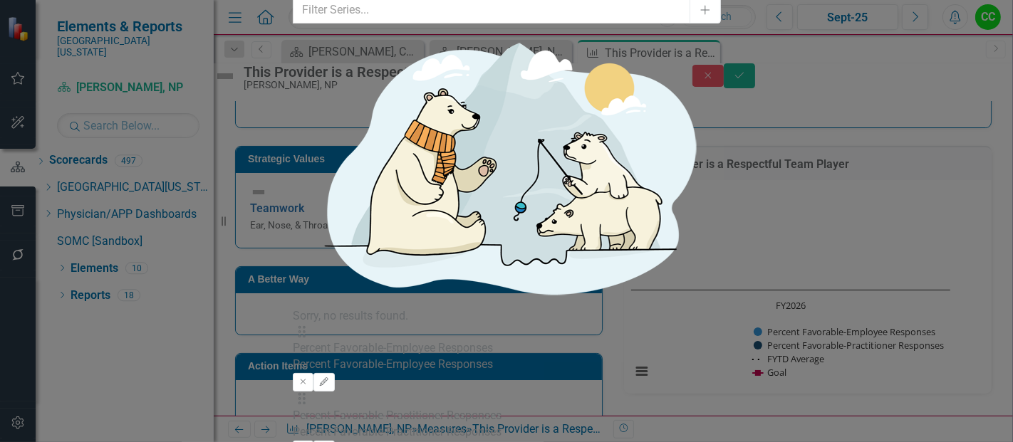
type input "2"
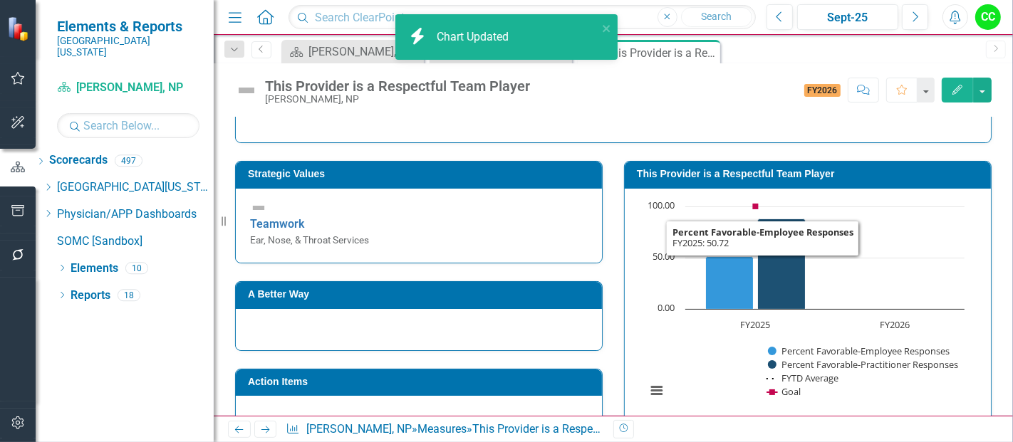
scroll to position [545, 0]
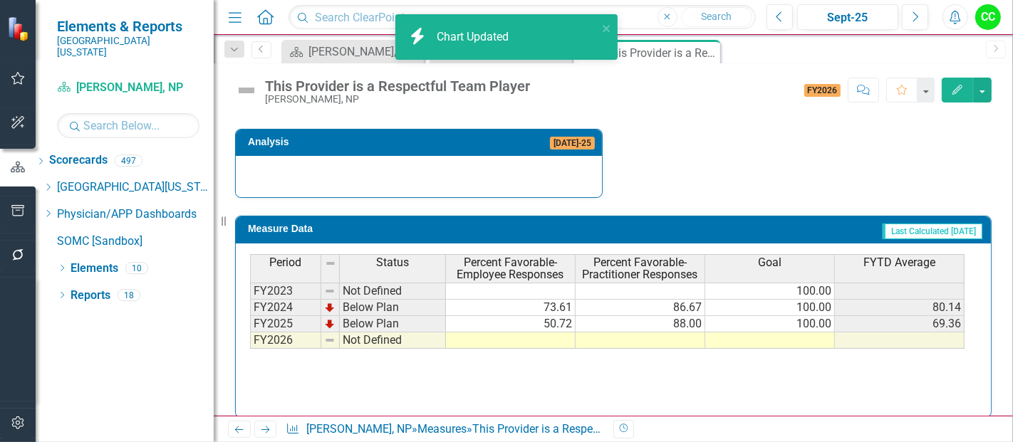
click at [783, 333] on td at bounding box center [770, 341] width 130 height 16
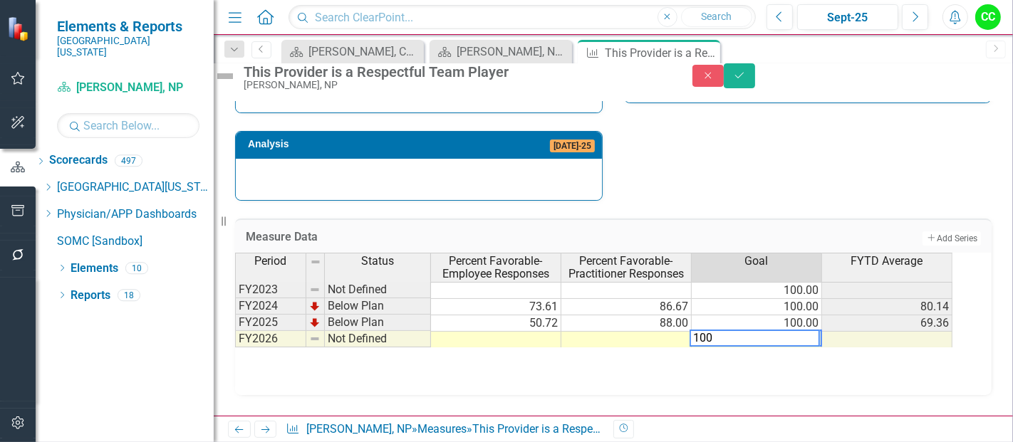
type textarea "100"
click at [969, 90] on div "This Provider is a Respectful Team Player [PERSON_NAME], NP Close Save" at bounding box center [613, 76] width 799 height 27
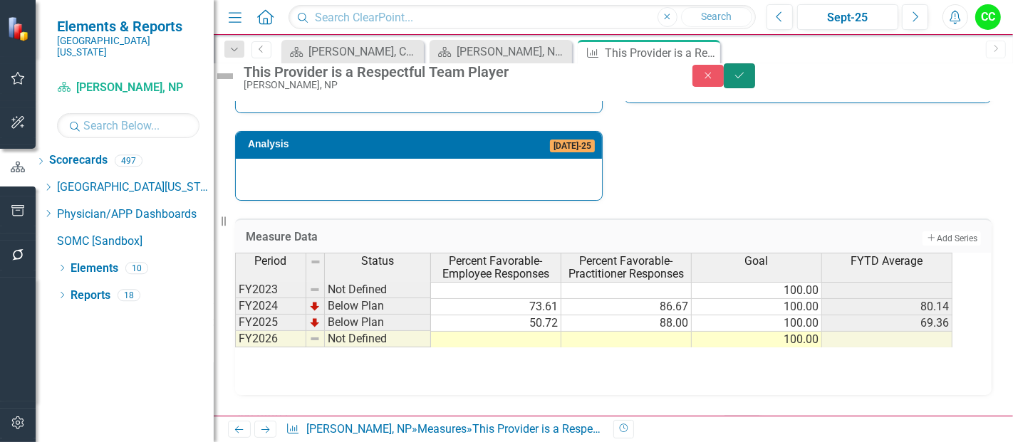
click at [755, 82] on button "Save" at bounding box center [739, 75] width 31 height 25
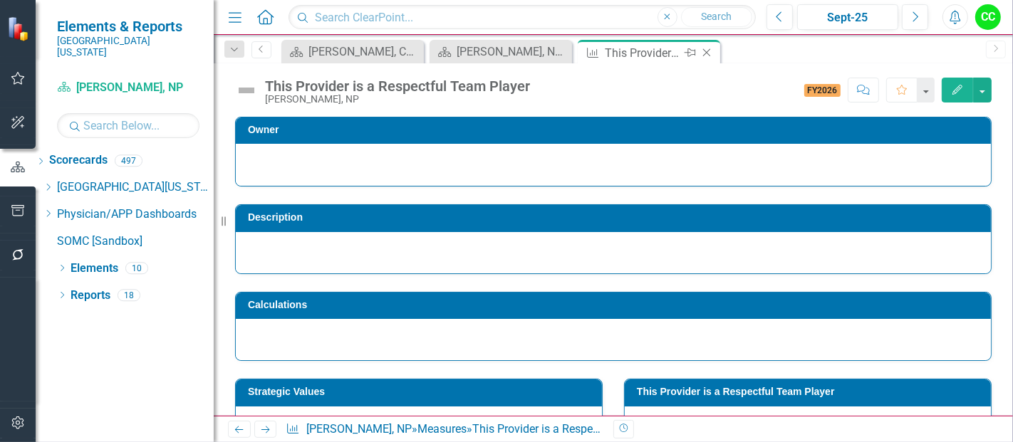
click at [710, 55] on icon "Close" at bounding box center [706, 52] width 14 height 11
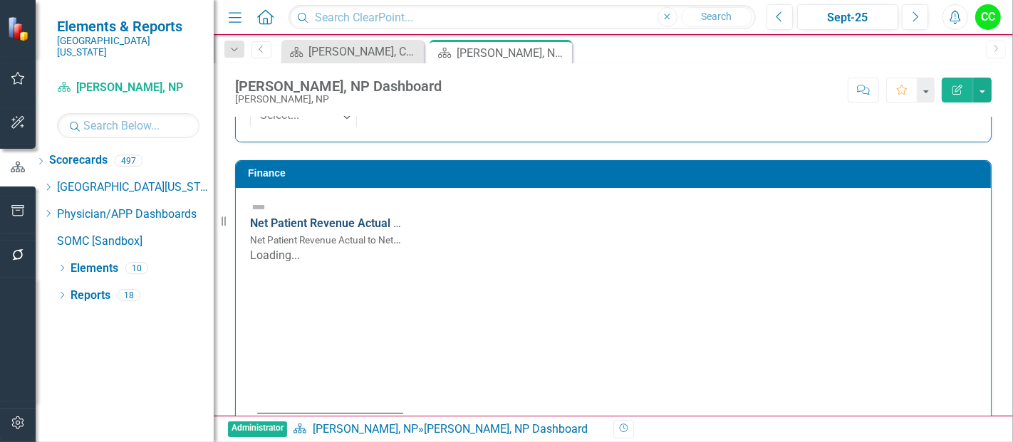
scroll to position [1964, 0]
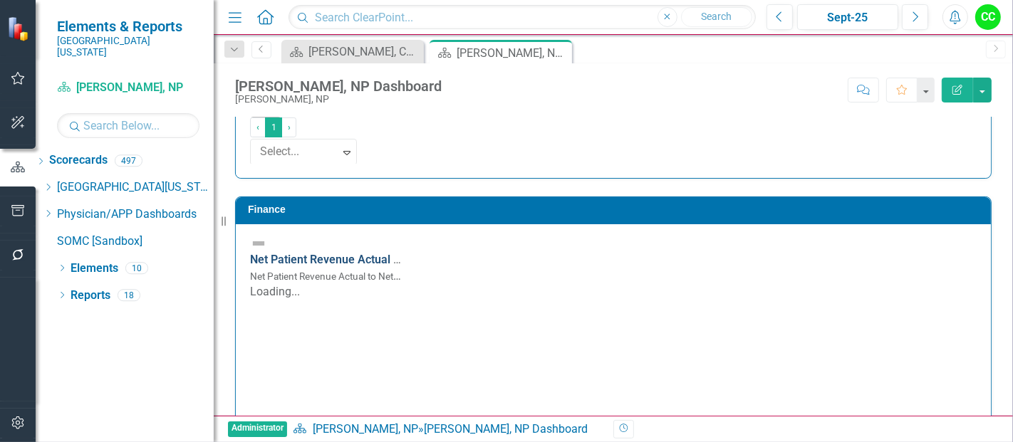
click at [471, 253] on link "Net Patient Revenue Actual to Net Patient Revenue Budget" at bounding box center [400, 260] width 300 height 14
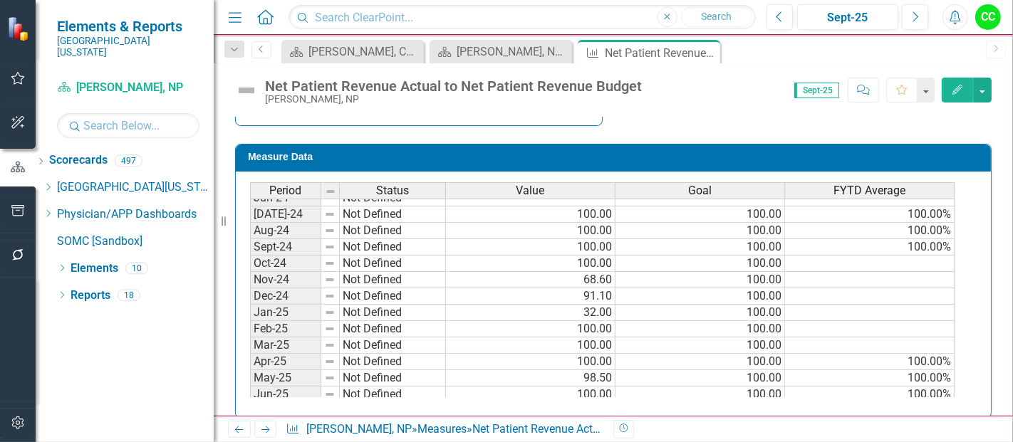
scroll to position [386, 0]
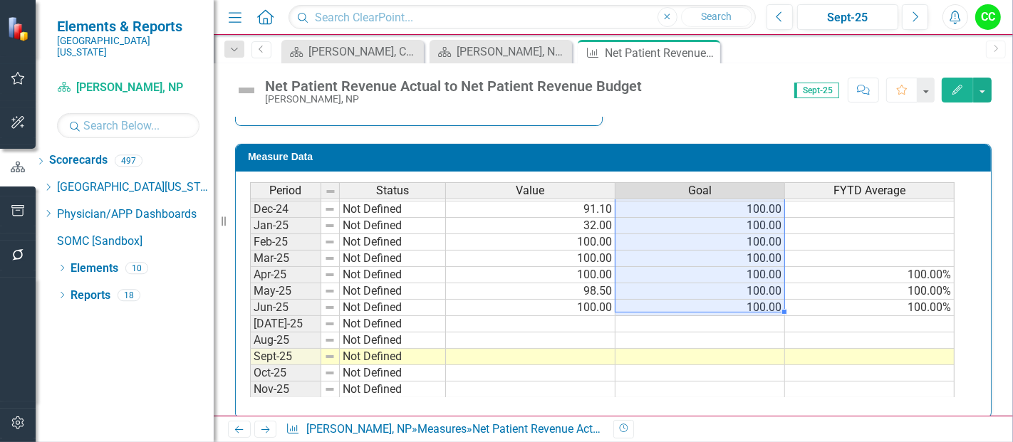
drag, startPoint x: 763, startPoint y: 199, endPoint x: 752, endPoint y: 288, distance: 90.4
click at [752, 288] on tbody "Sep-23 Not Defined Oct-23 Not Defined Nov-23 Not Defined Dec-23 Not Defined Jan…" at bounding box center [602, 209] width 704 height 509
click at [742, 316] on td at bounding box center [700, 324] width 170 height 16
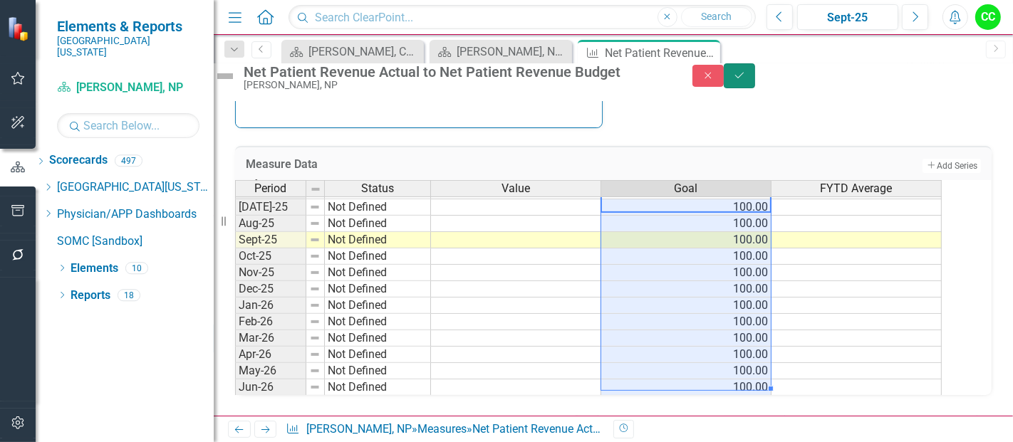
click at [755, 88] on button "Save" at bounding box center [739, 75] width 31 height 25
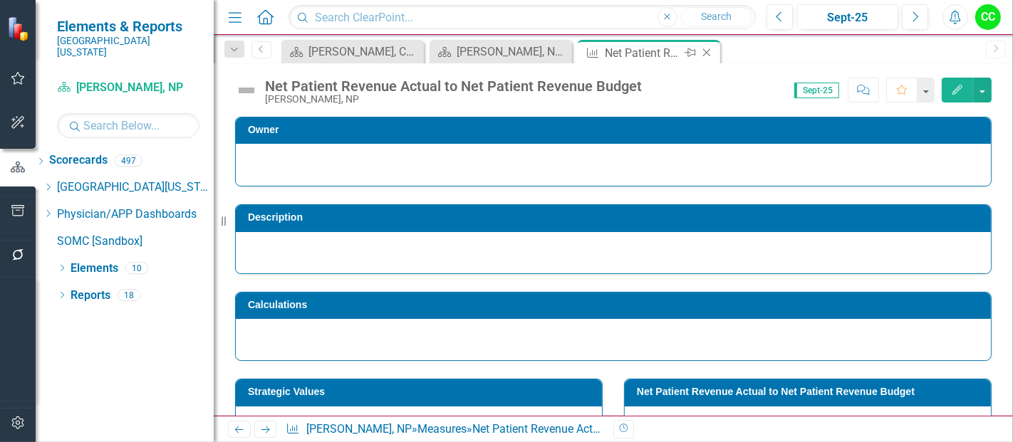
click at [709, 50] on icon "Close" at bounding box center [706, 52] width 14 height 11
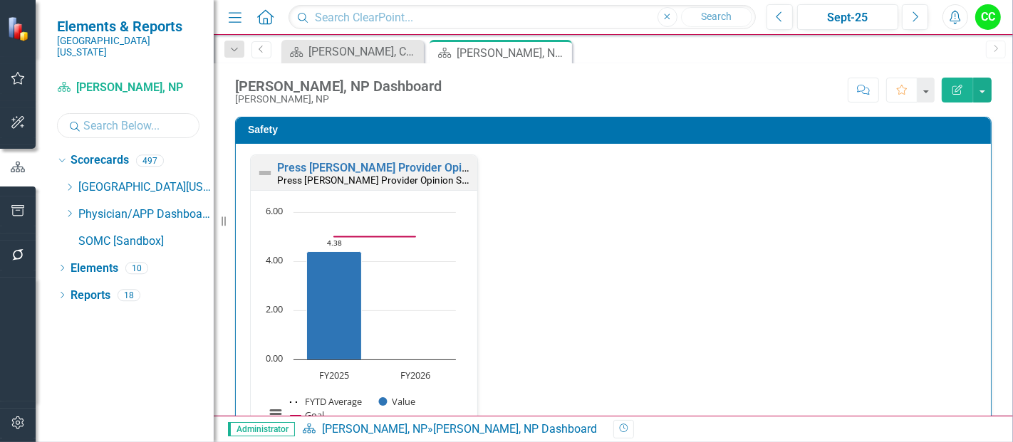
click at [108, 113] on input "text" at bounding box center [128, 125] width 142 height 25
type input "muscar"
click at [165, 234] on link "[PERSON_NAME], [GEOGRAPHIC_DATA]" at bounding box center [160, 242] width 107 height 16
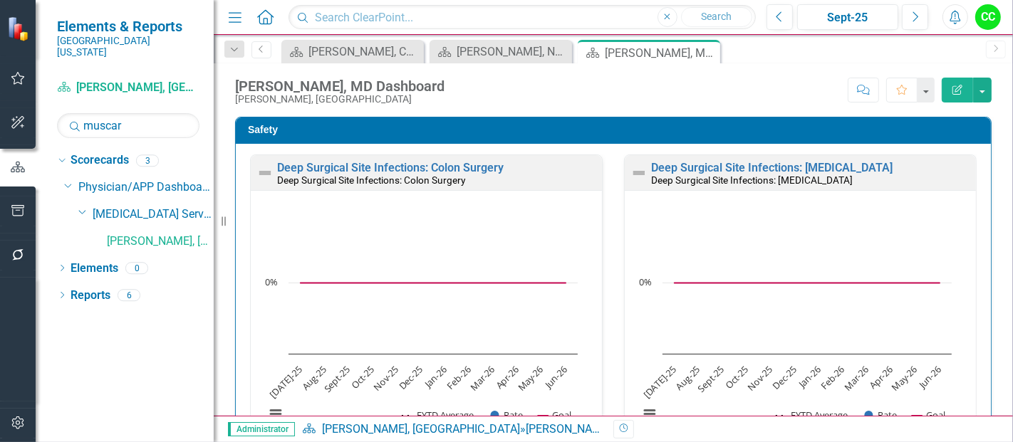
scroll to position [1, 0]
click at [436, 165] on link "Deep Surgical Site Infections: Colon Surgery" at bounding box center [390, 167] width 226 height 14
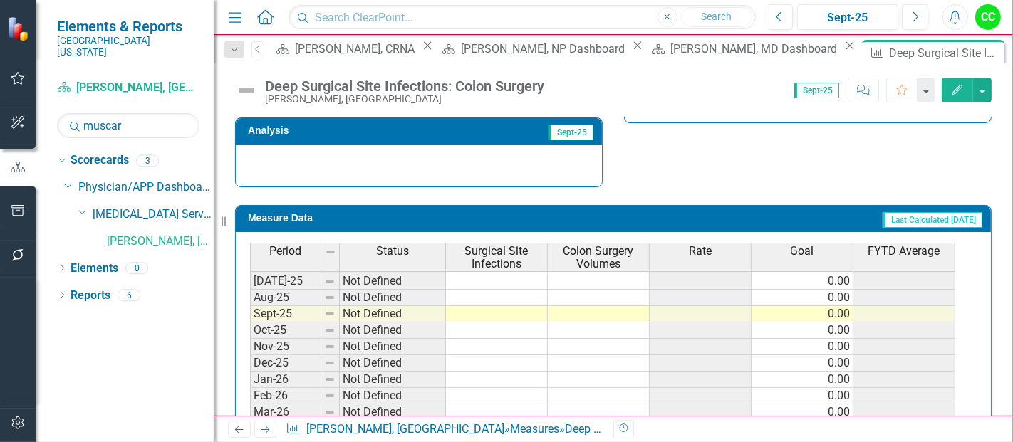
scroll to position [590, 0]
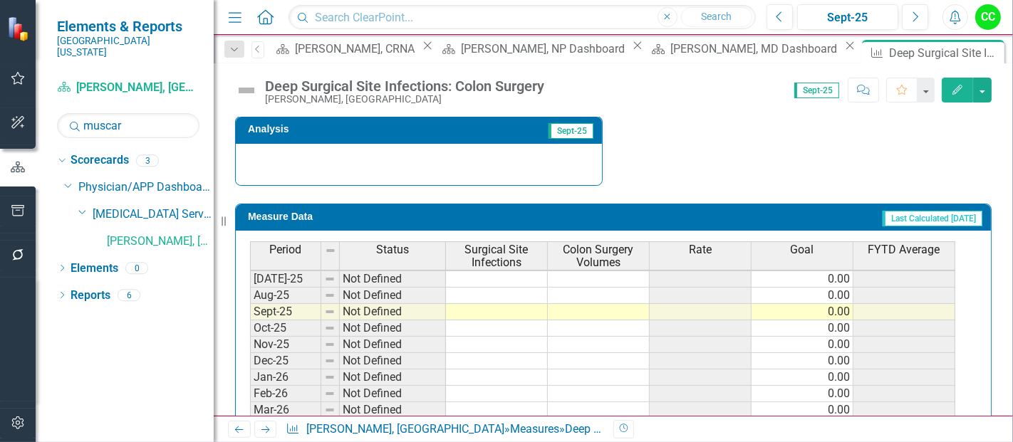
click at [505, 289] on td at bounding box center [497, 296] width 102 height 16
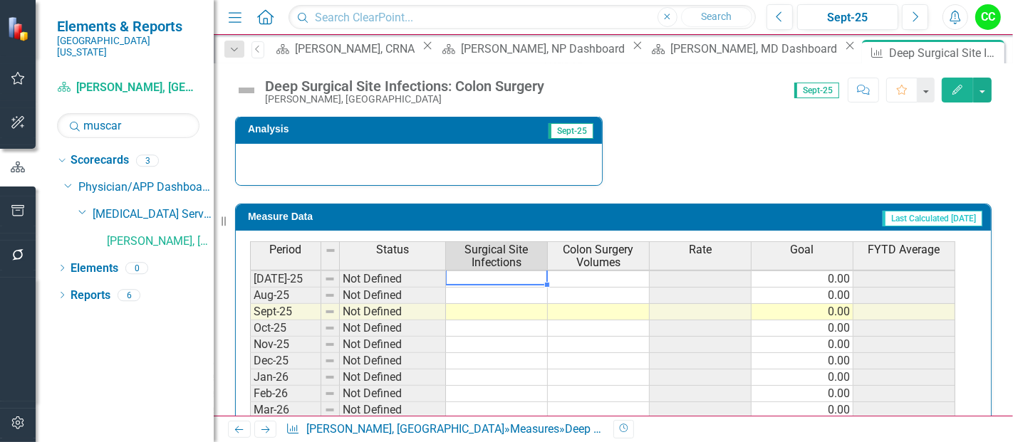
click at [513, 271] on td at bounding box center [497, 279] width 102 height 16
type textarea "0"
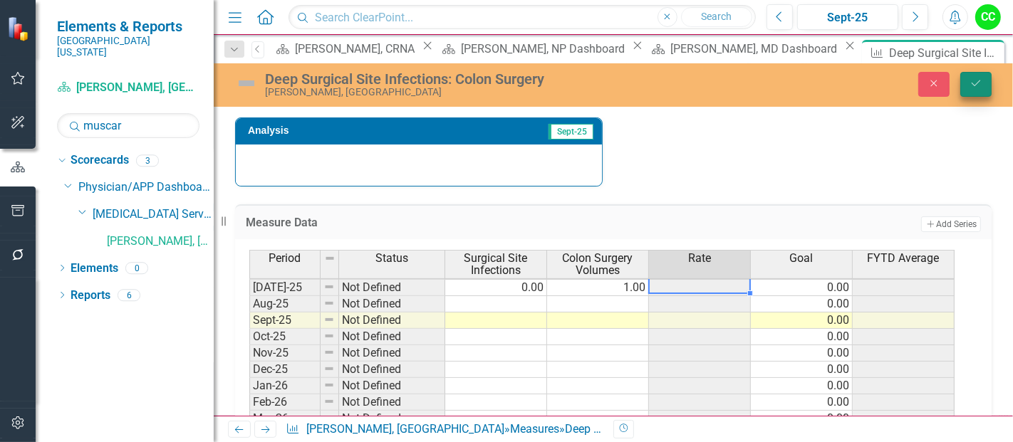
type textarea "1"
click at [974, 83] on icon "Save" at bounding box center [975, 83] width 13 height 10
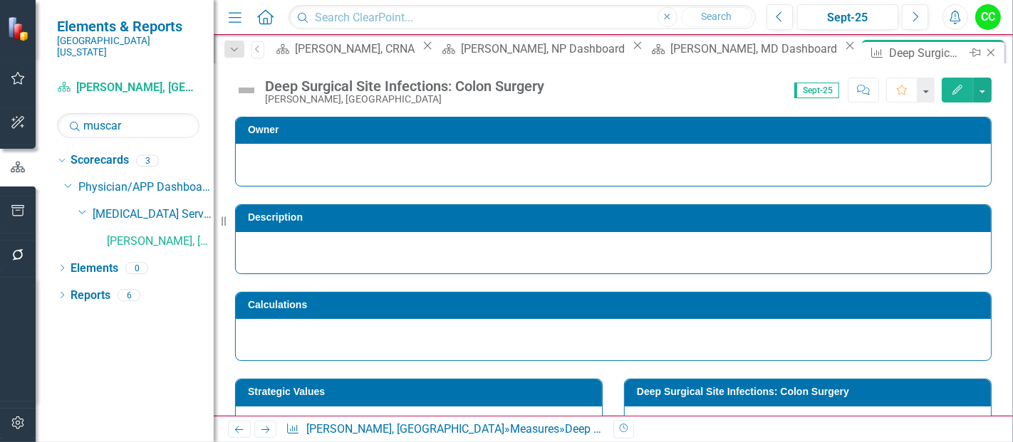
click at [984, 51] on icon "Close" at bounding box center [991, 52] width 14 height 11
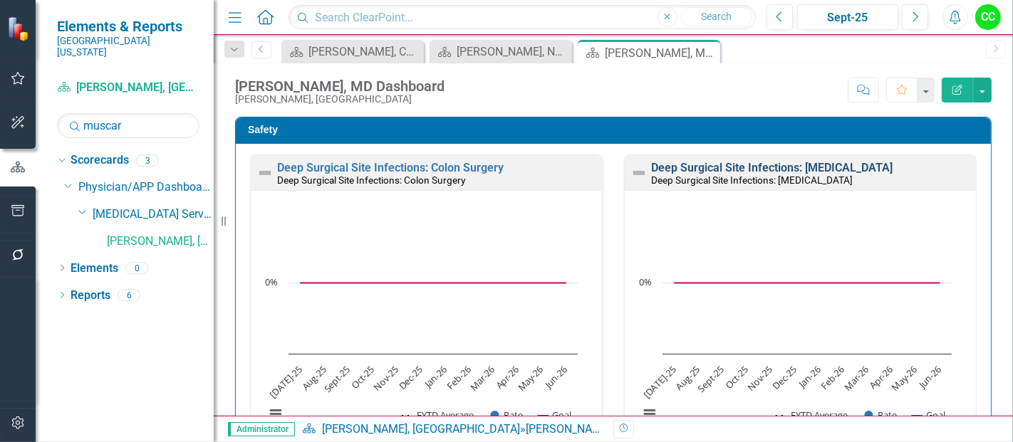
click at [830, 170] on link "Deep Surgical Site Infections: Cholecystectomy" at bounding box center [771, 168] width 241 height 14
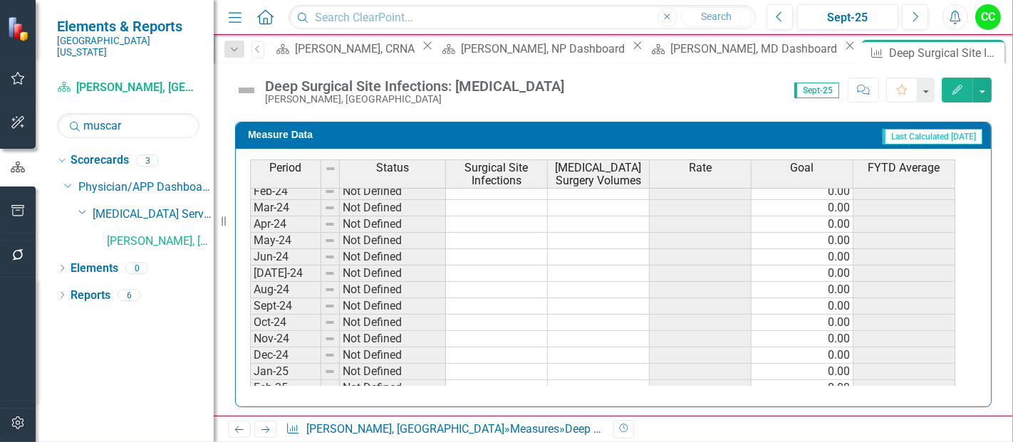
scroll to position [420, 0]
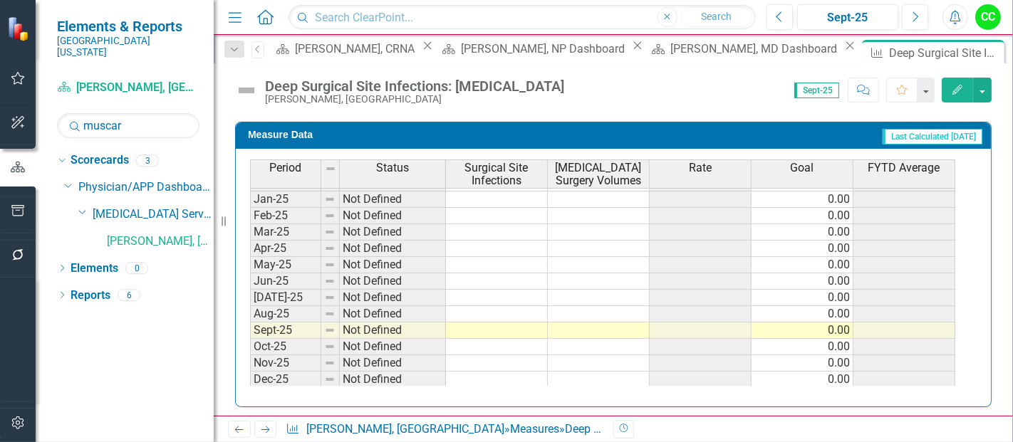
click at [509, 291] on tbody "Sep-23 Not Defined 0.00 Oct-23 Not Defined 0.00 Nov-23 Not Defined 0.00 Dec-23 …" at bounding box center [602, 183] width 705 height 509
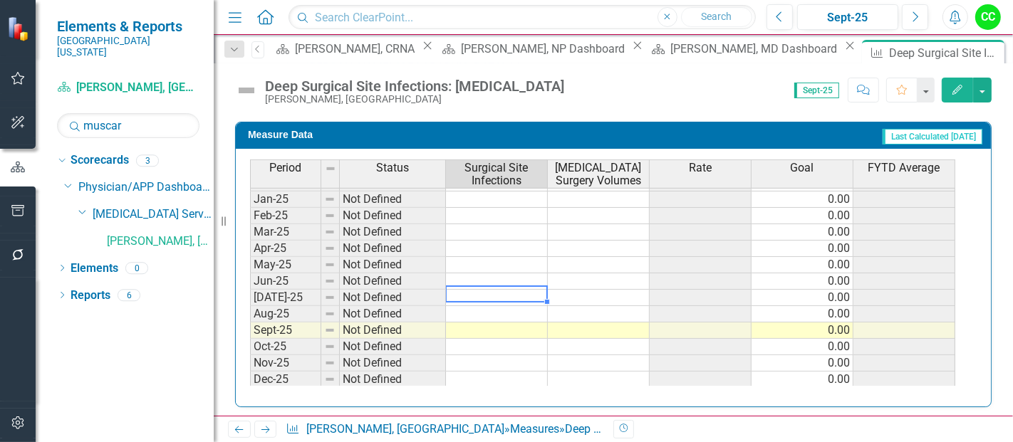
type textarea "0"
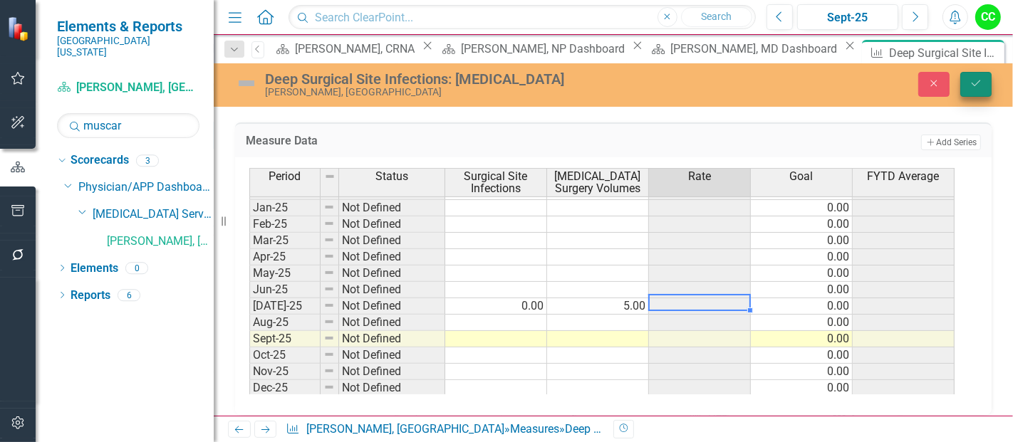
type textarea "5"
click at [979, 74] on button "Save" at bounding box center [975, 84] width 31 height 25
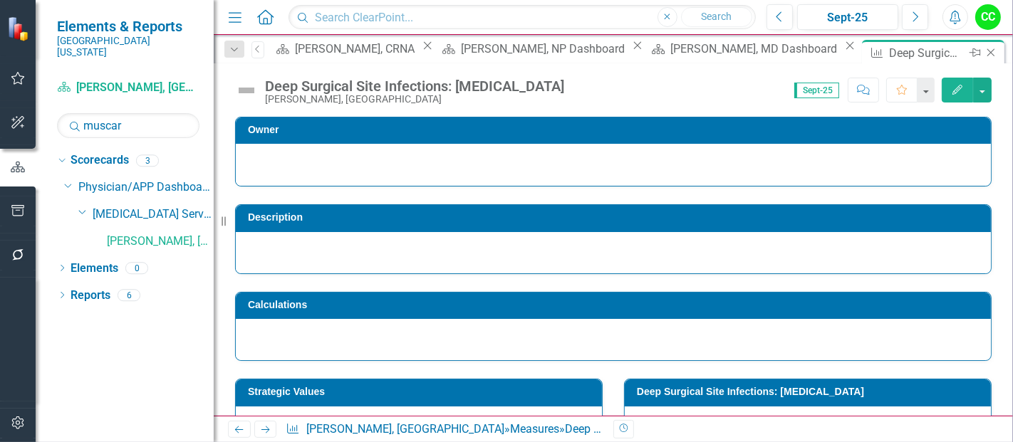
click at [984, 52] on icon "Close" at bounding box center [991, 52] width 14 height 11
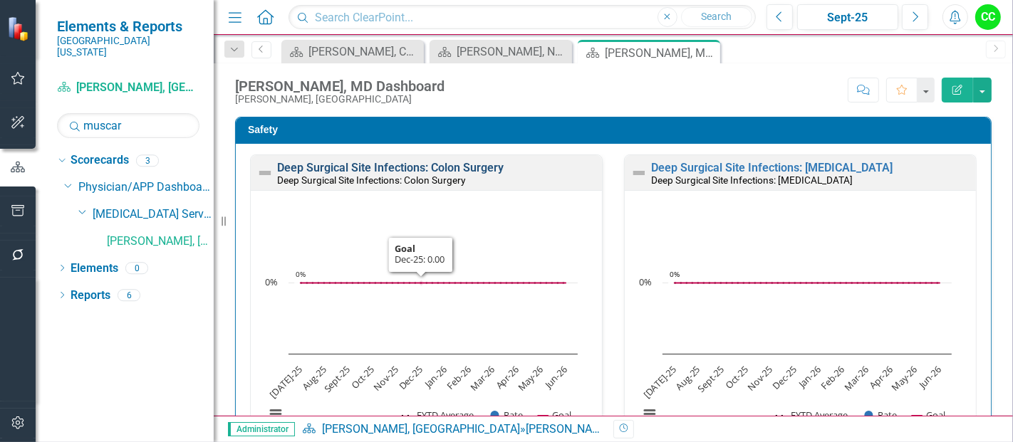
click at [433, 165] on link "Deep Surgical Site Infections: Colon Surgery" at bounding box center [390, 168] width 226 height 14
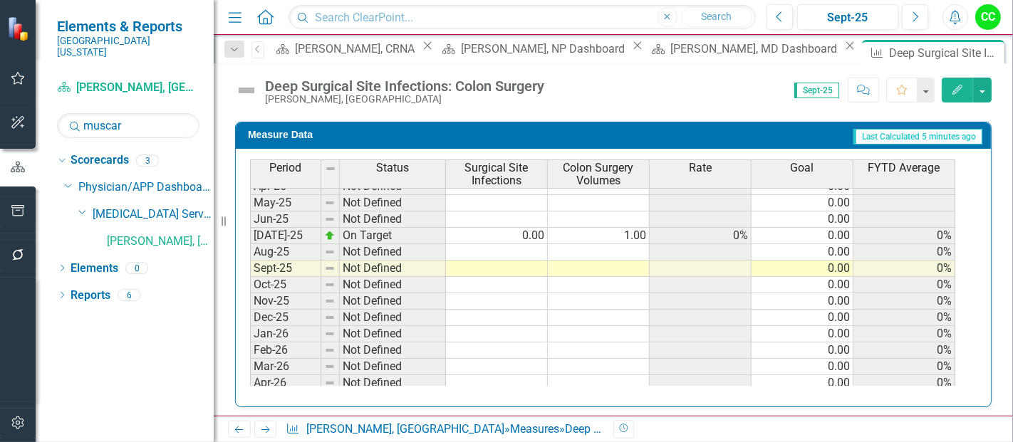
scroll to position [560, 0]
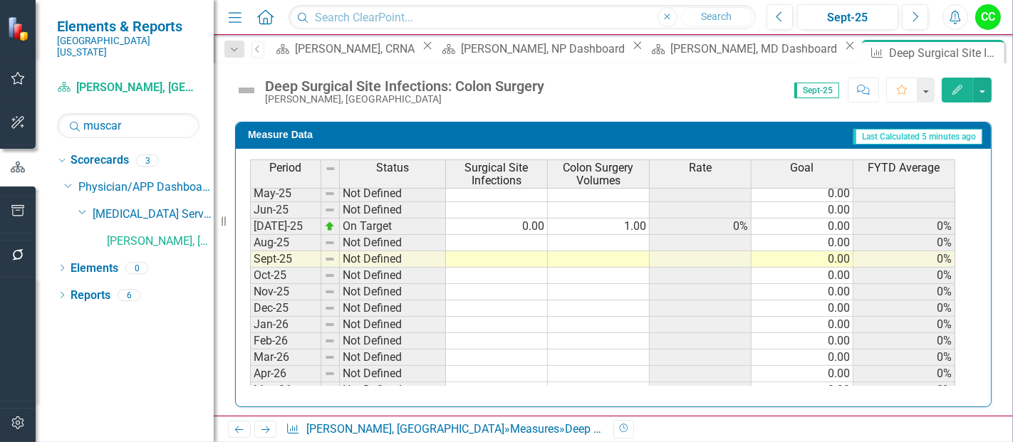
click at [631, 235] on tbody "Apr-24 Not Defined 0.00 May-24 Not Defined 0.00 Jun-24 Not Defined 0.00 Jul-24 …" at bounding box center [602, 193] width 705 height 443
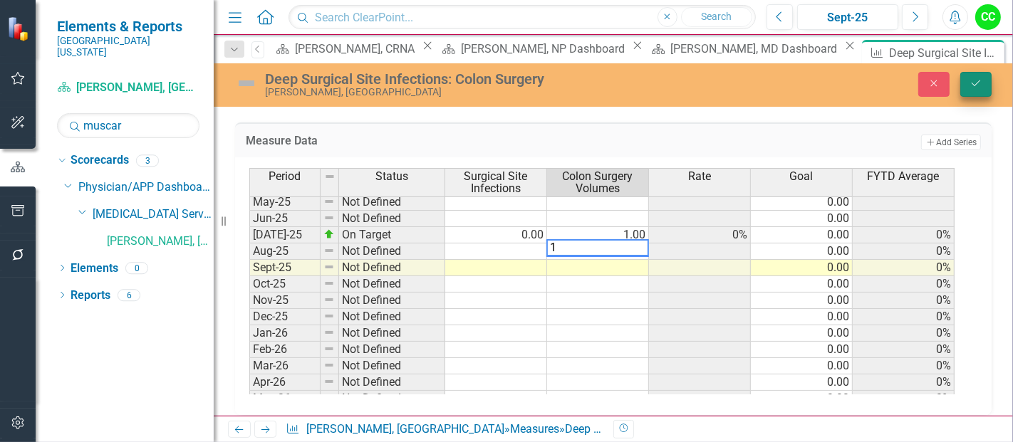
type textarea "1"
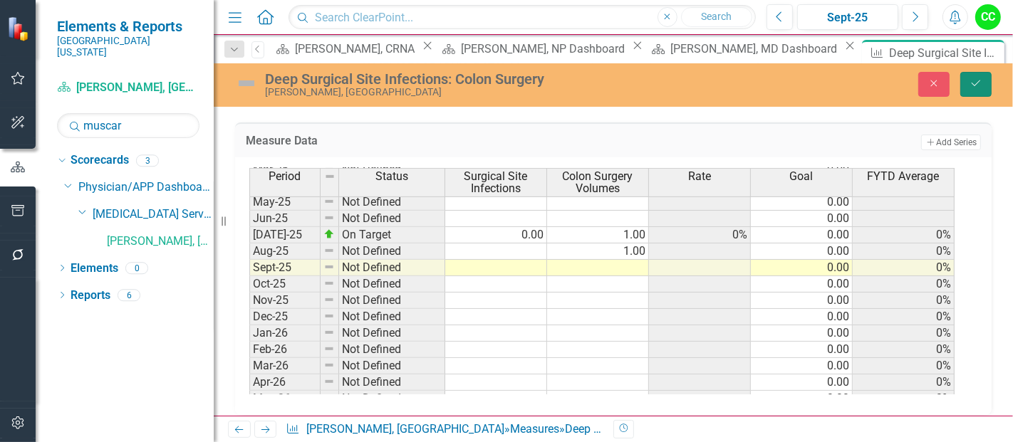
click at [962, 80] on button "Save" at bounding box center [975, 84] width 31 height 25
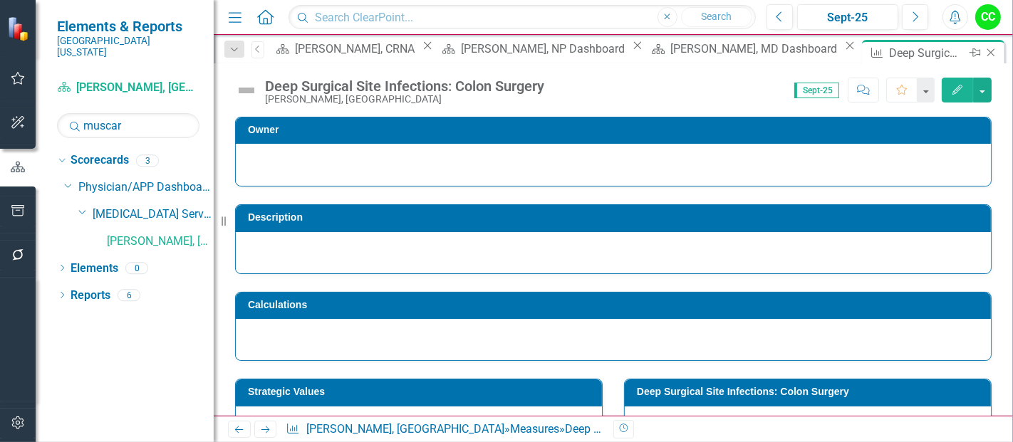
click at [984, 56] on icon "Close" at bounding box center [991, 52] width 14 height 11
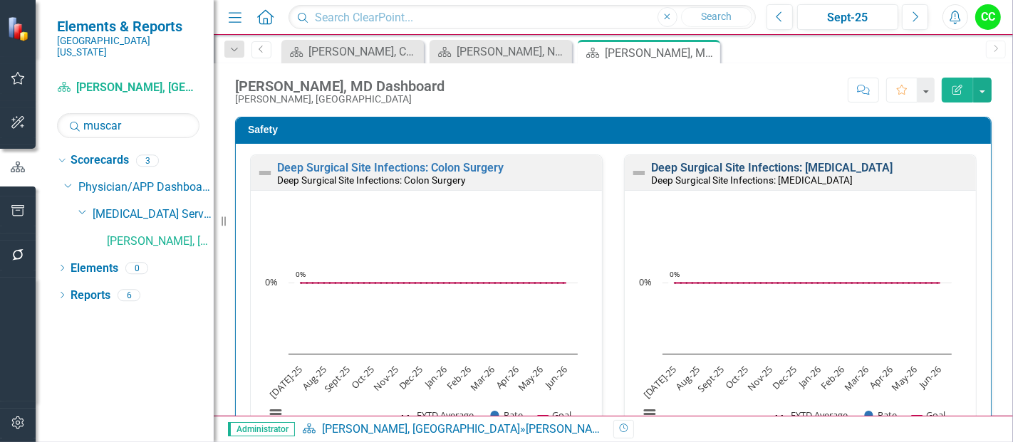
click at [711, 170] on link "Deep Surgical Site Infections: Cholecystectomy" at bounding box center [771, 168] width 241 height 14
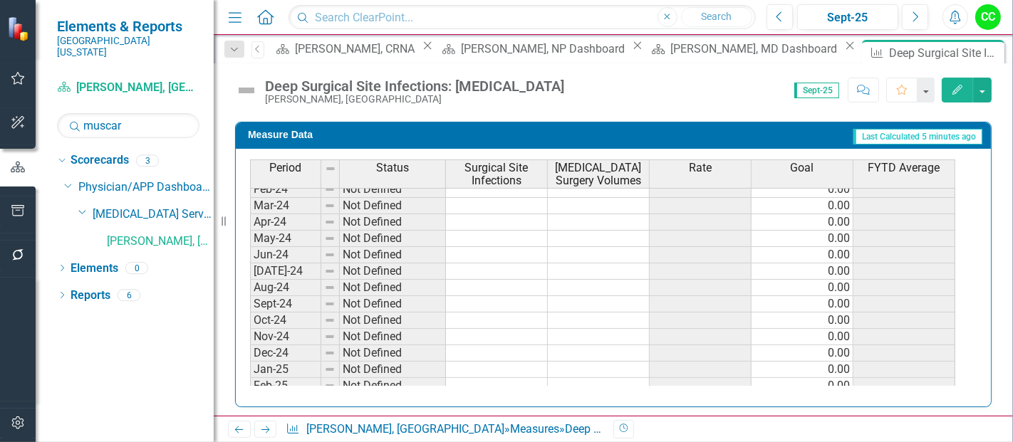
scroll to position [467, 0]
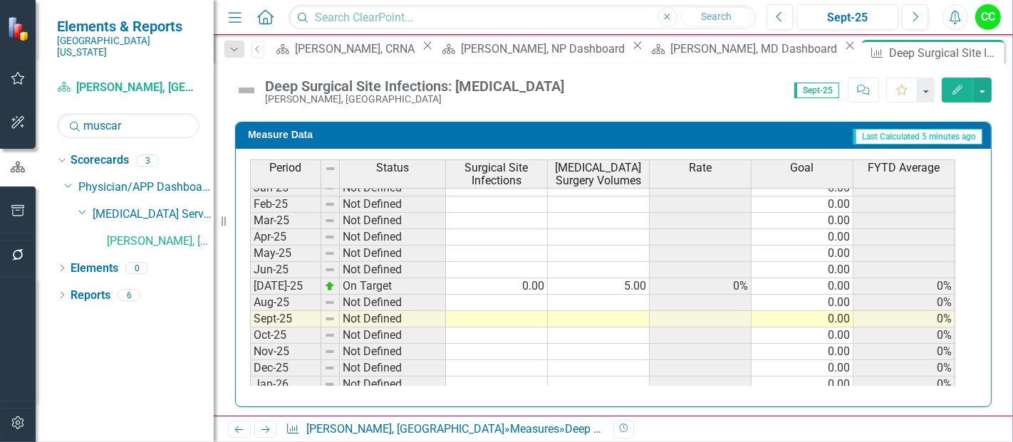
click at [622, 296] on td at bounding box center [599, 303] width 102 height 16
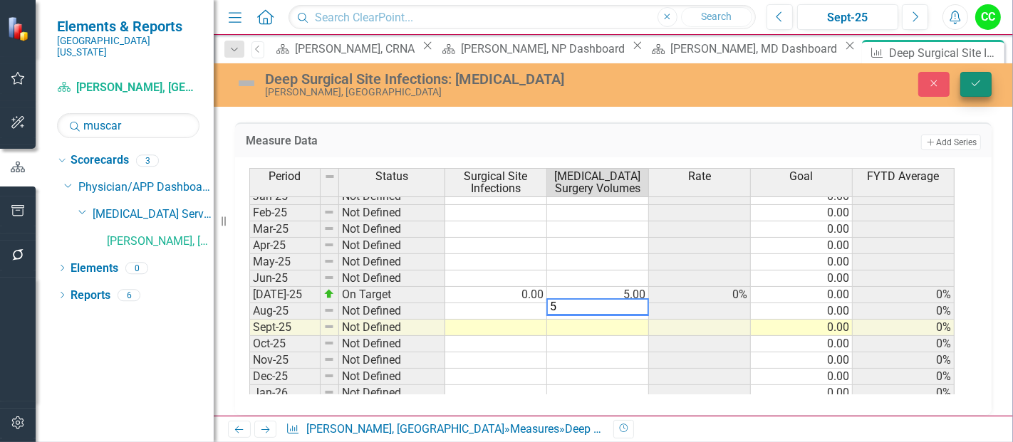
type textarea "5"
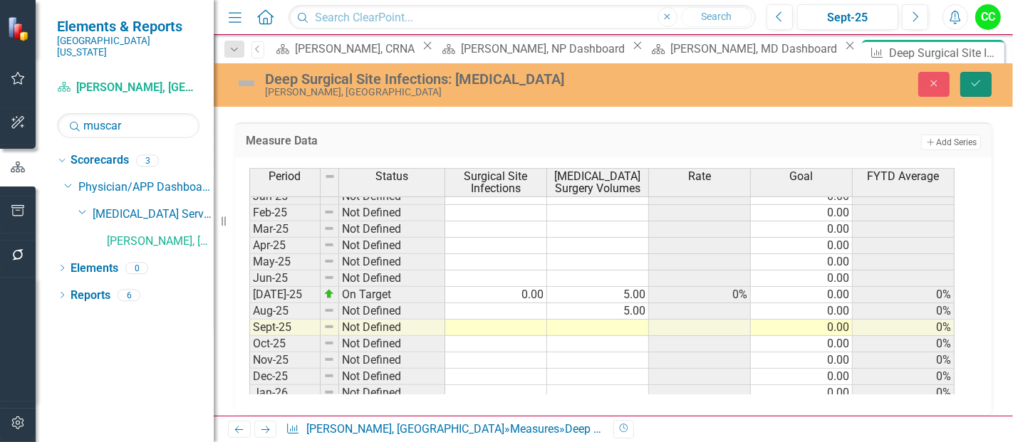
click at [974, 86] on icon "Save" at bounding box center [975, 83] width 13 height 10
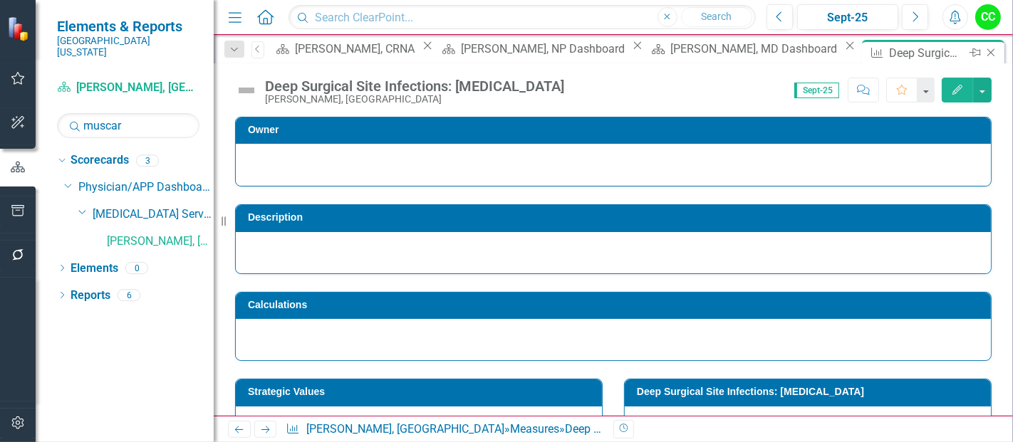
click at [984, 48] on icon "Close" at bounding box center [991, 52] width 14 height 11
